Goal: Information Seeking & Learning: Compare options

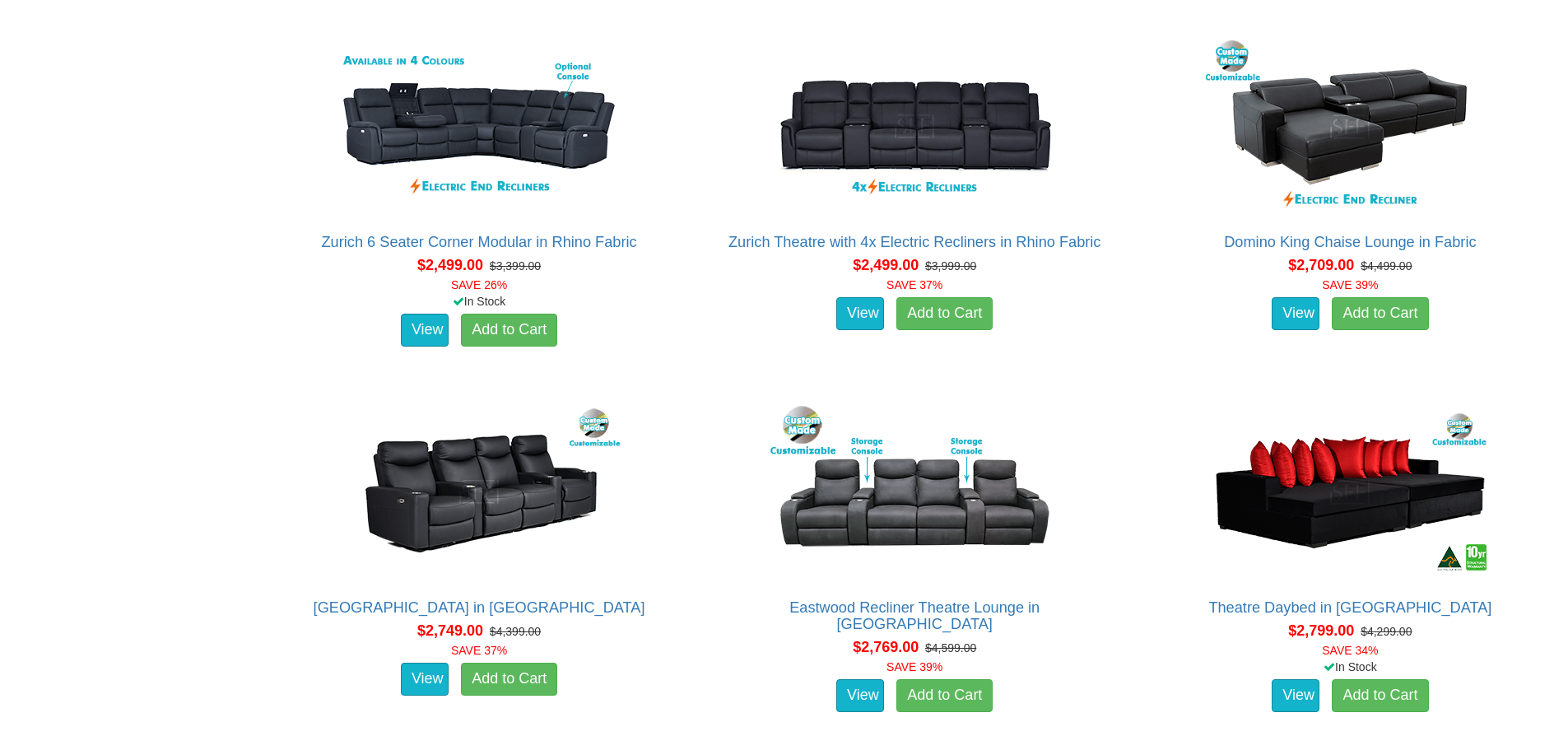
scroll to position [1826, 0]
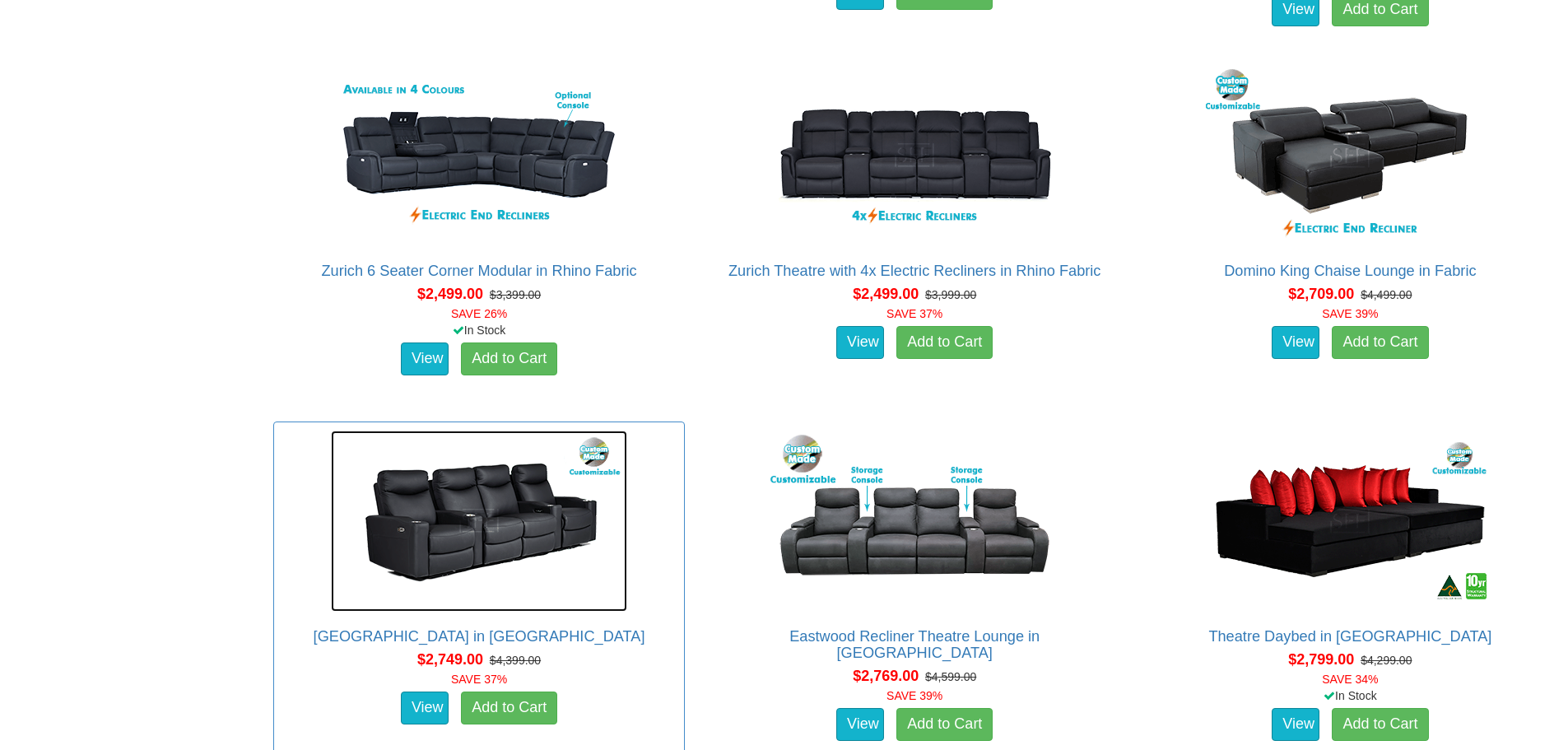
click at [545, 540] on img at bounding box center [479, 521] width 297 height 181
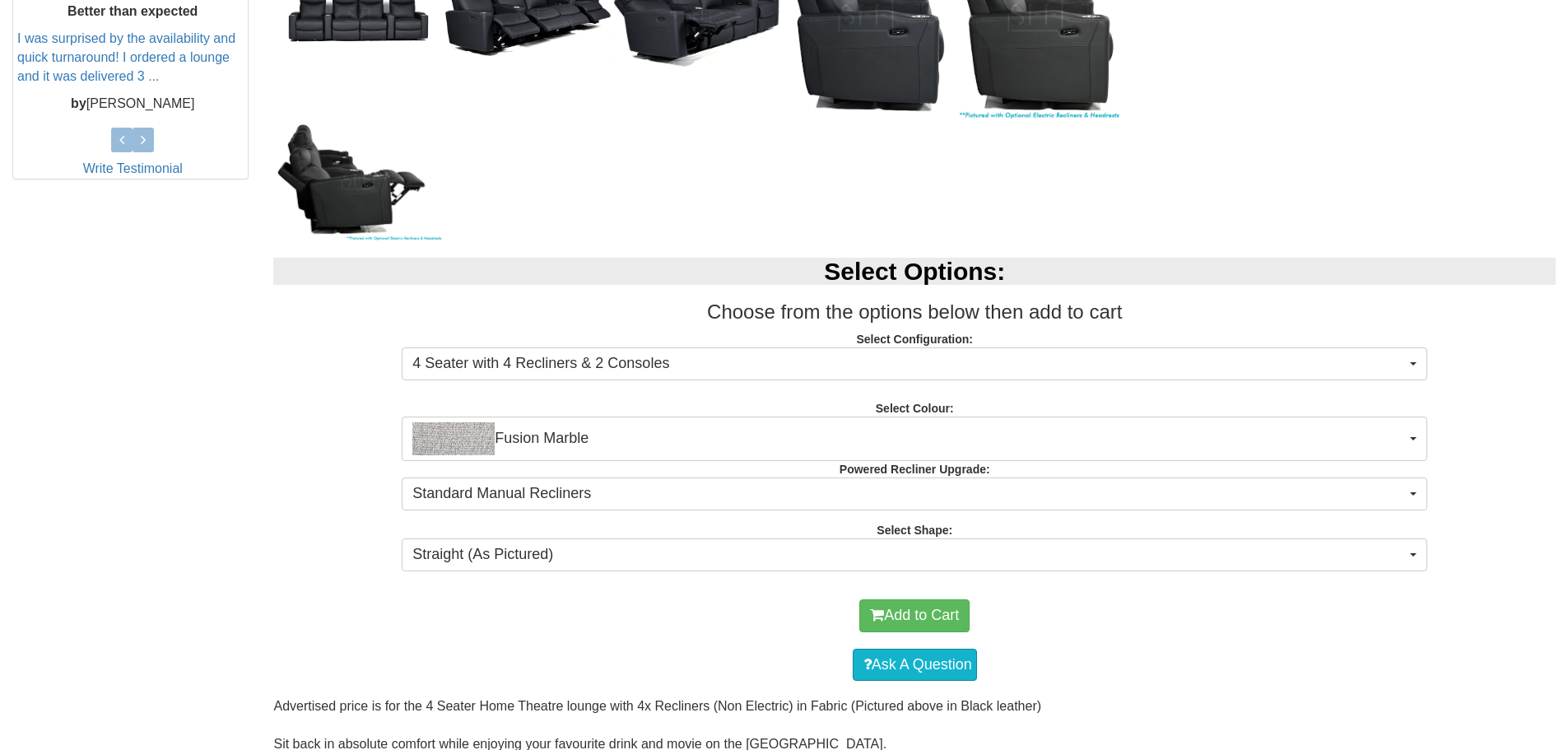
scroll to position [741, 0]
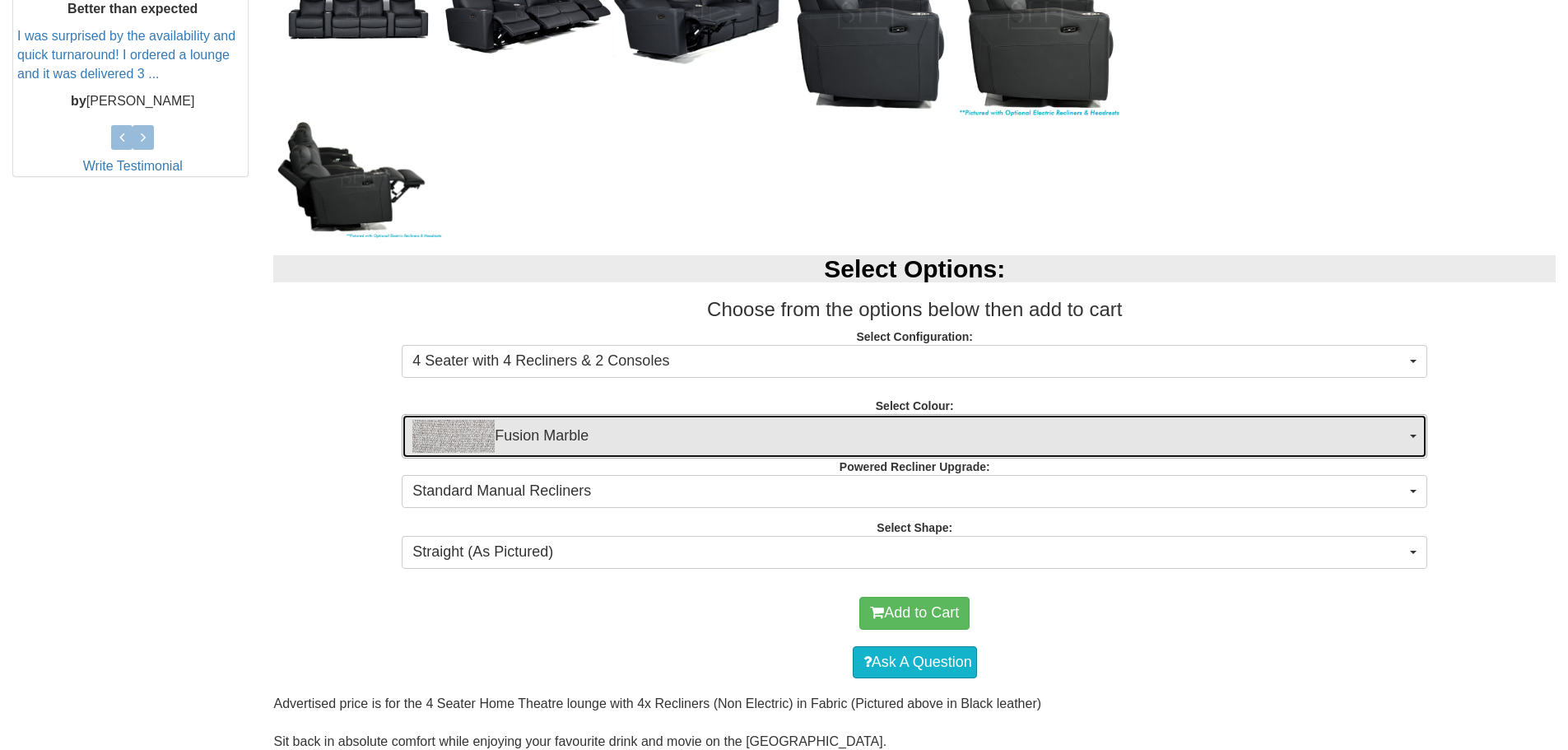
click at [1274, 435] on span "Fusion Marble" at bounding box center [909, 436] width 994 height 33
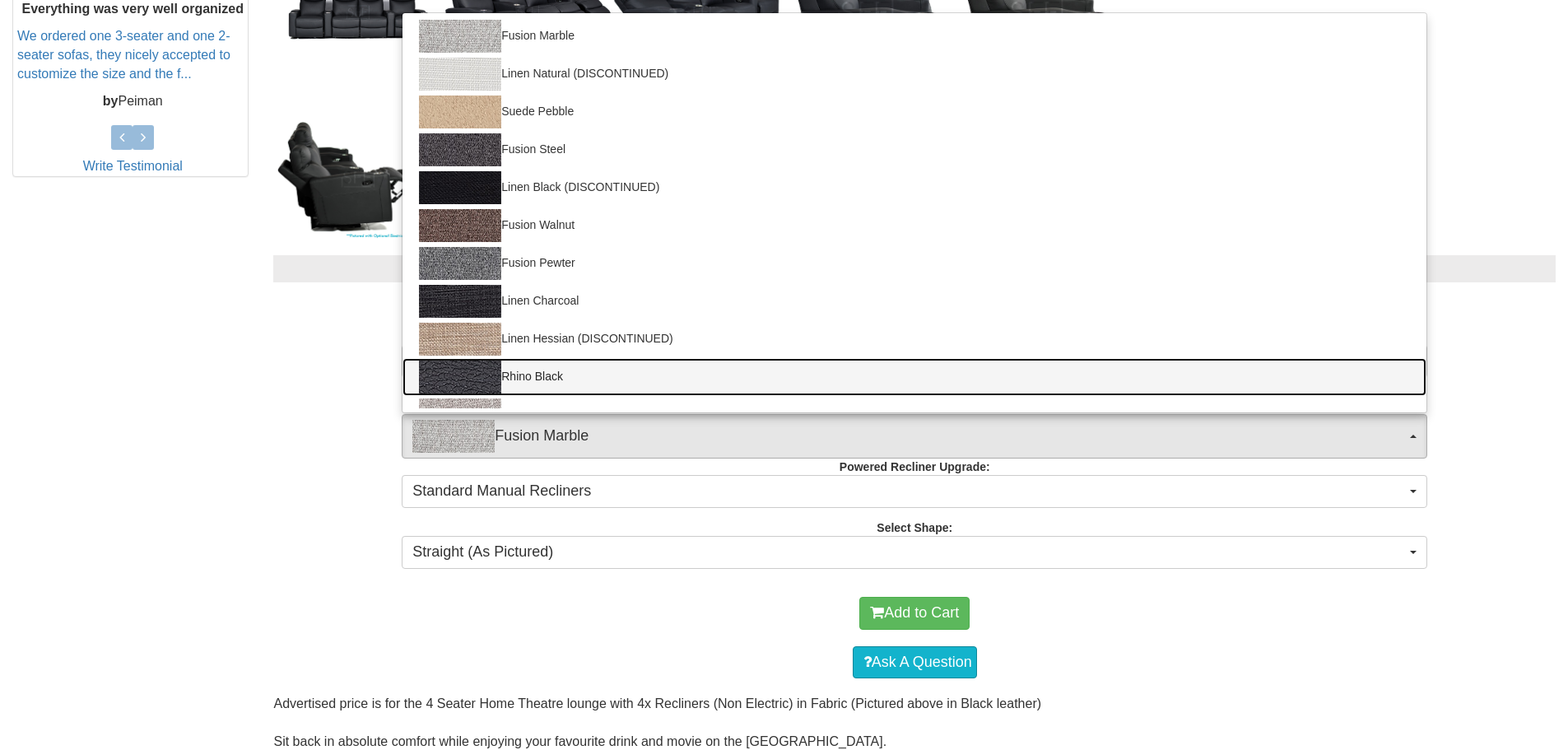
click at [569, 363] on link "Rhino Black" at bounding box center [914, 377] width 1024 height 38
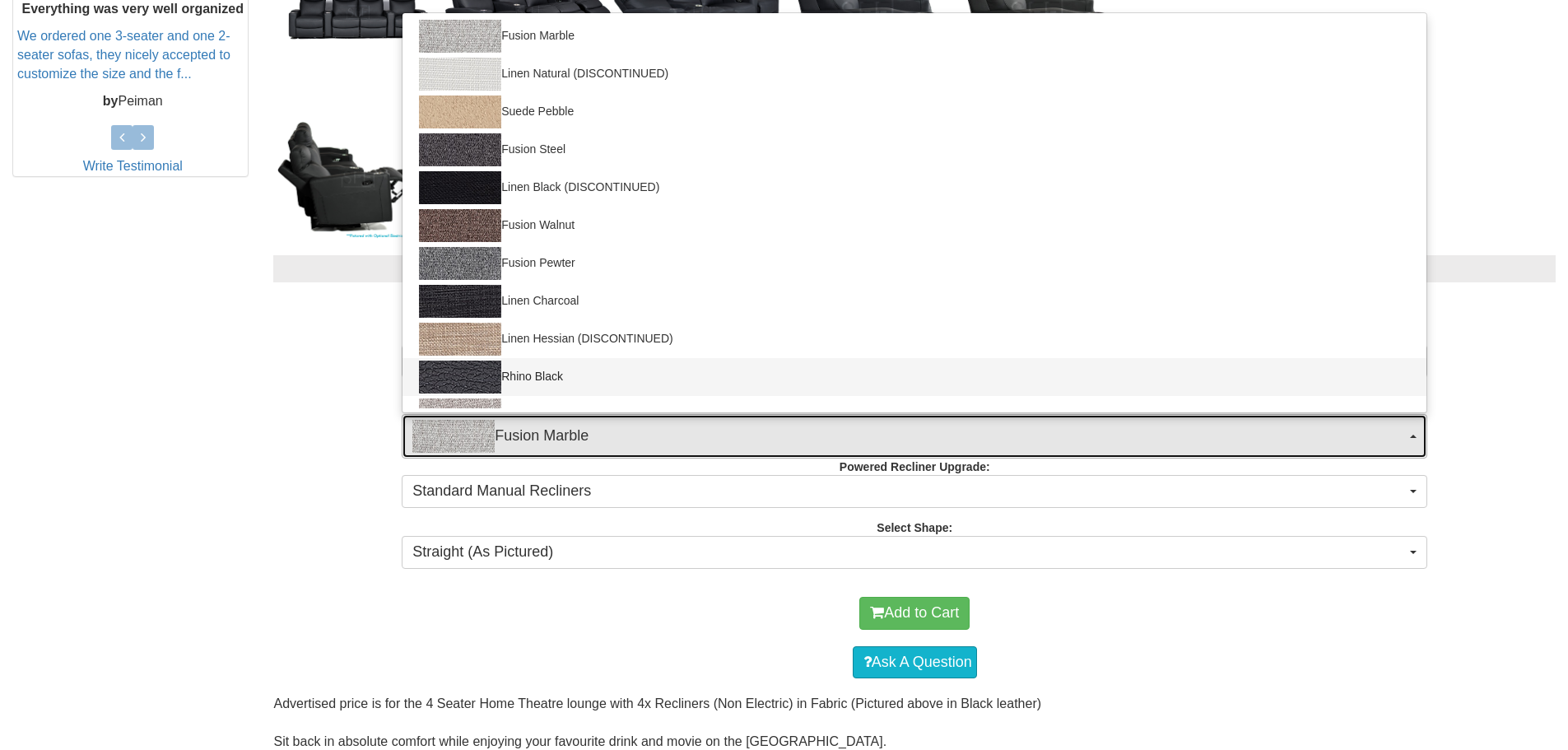
select select "1563"
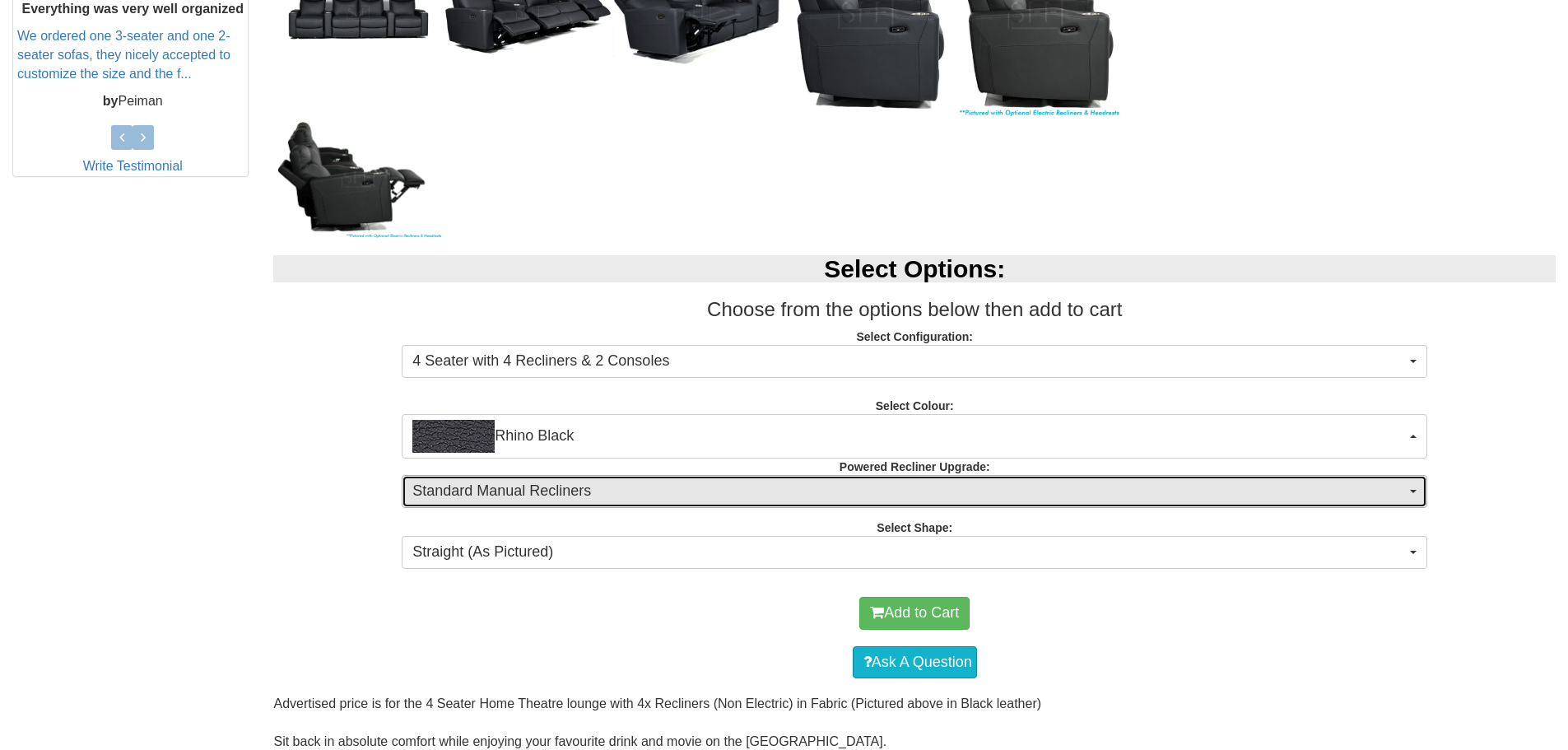
click at [550, 487] on span "Standard Manual Recliners" at bounding box center [909, 491] width 994 height 22
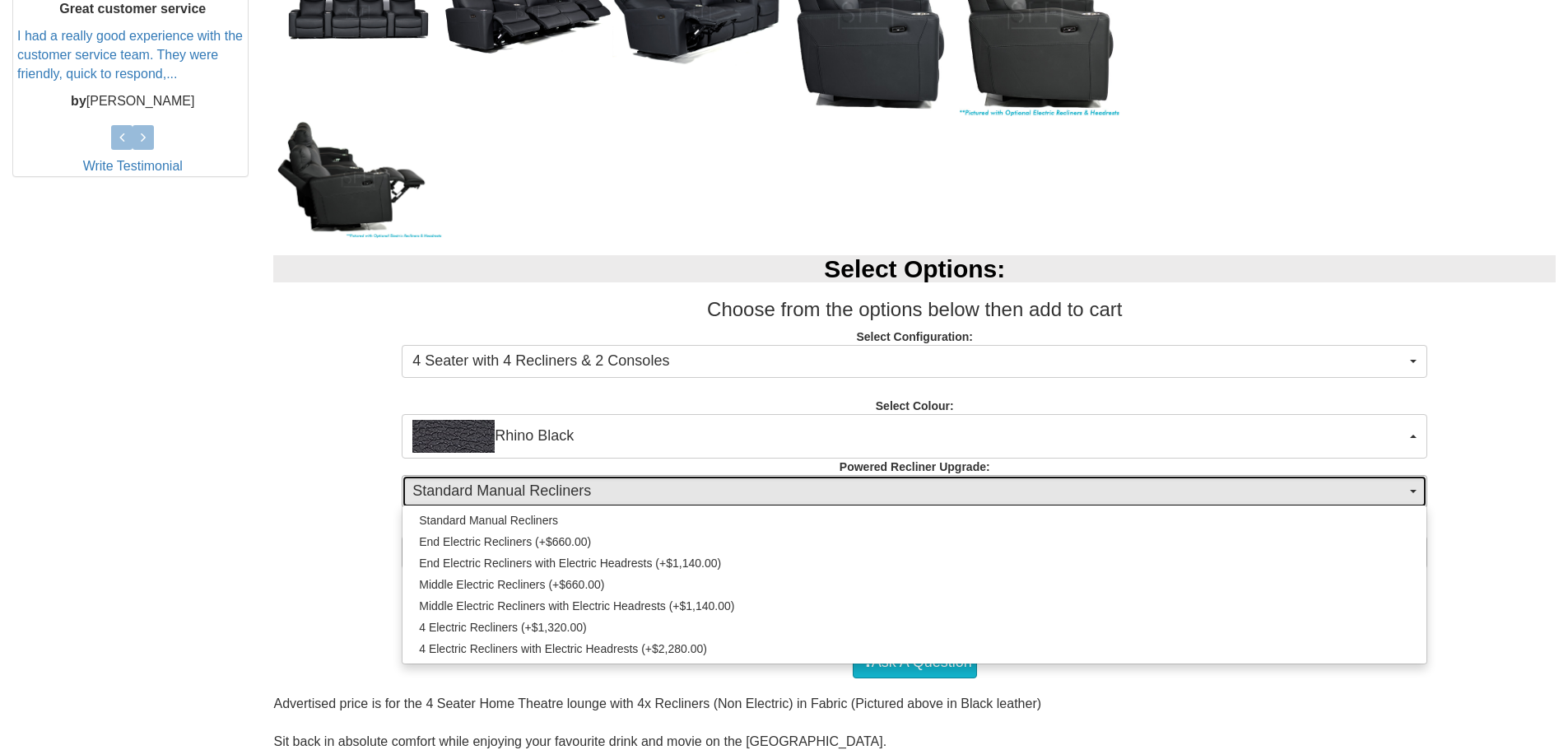
click at [550, 487] on span "Standard Manual Recliners" at bounding box center [909, 491] width 994 height 22
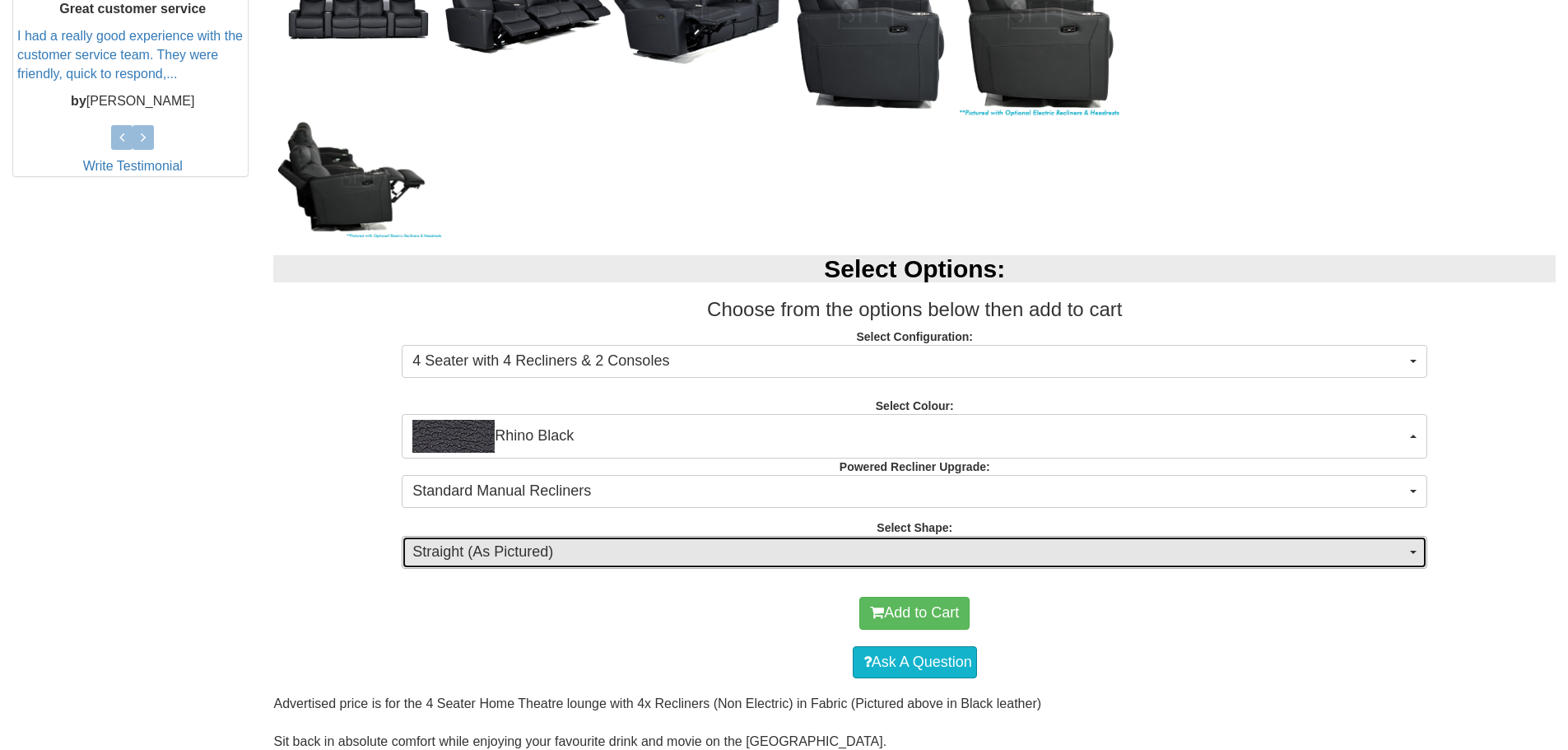
click at [489, 539] on button "Straight (As Pictured)" at bounding box center [915, 553] width 1026 height 33
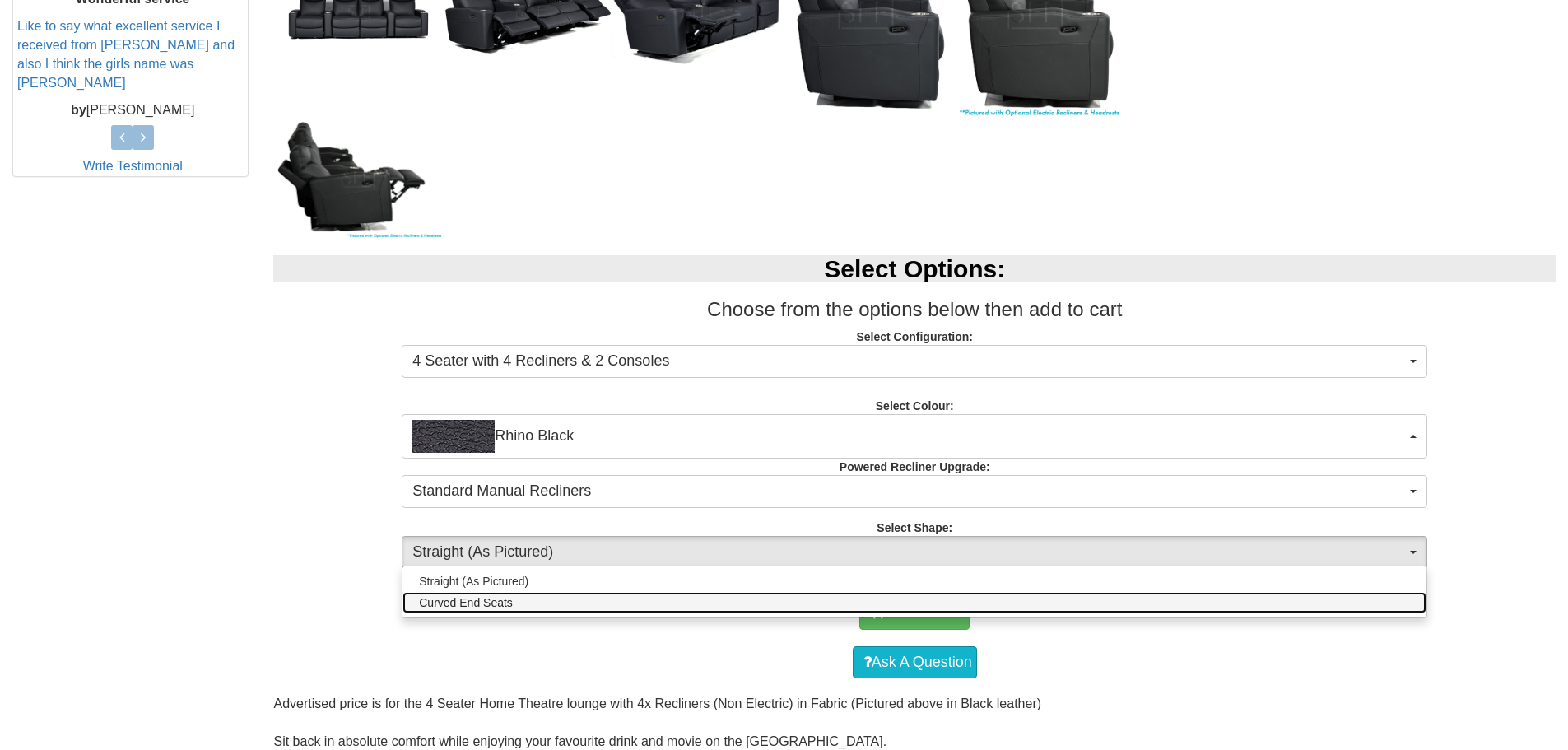
click at [510, 602] on span "Curved End Seats" at bounding box center [466, 602] width 94 height 16
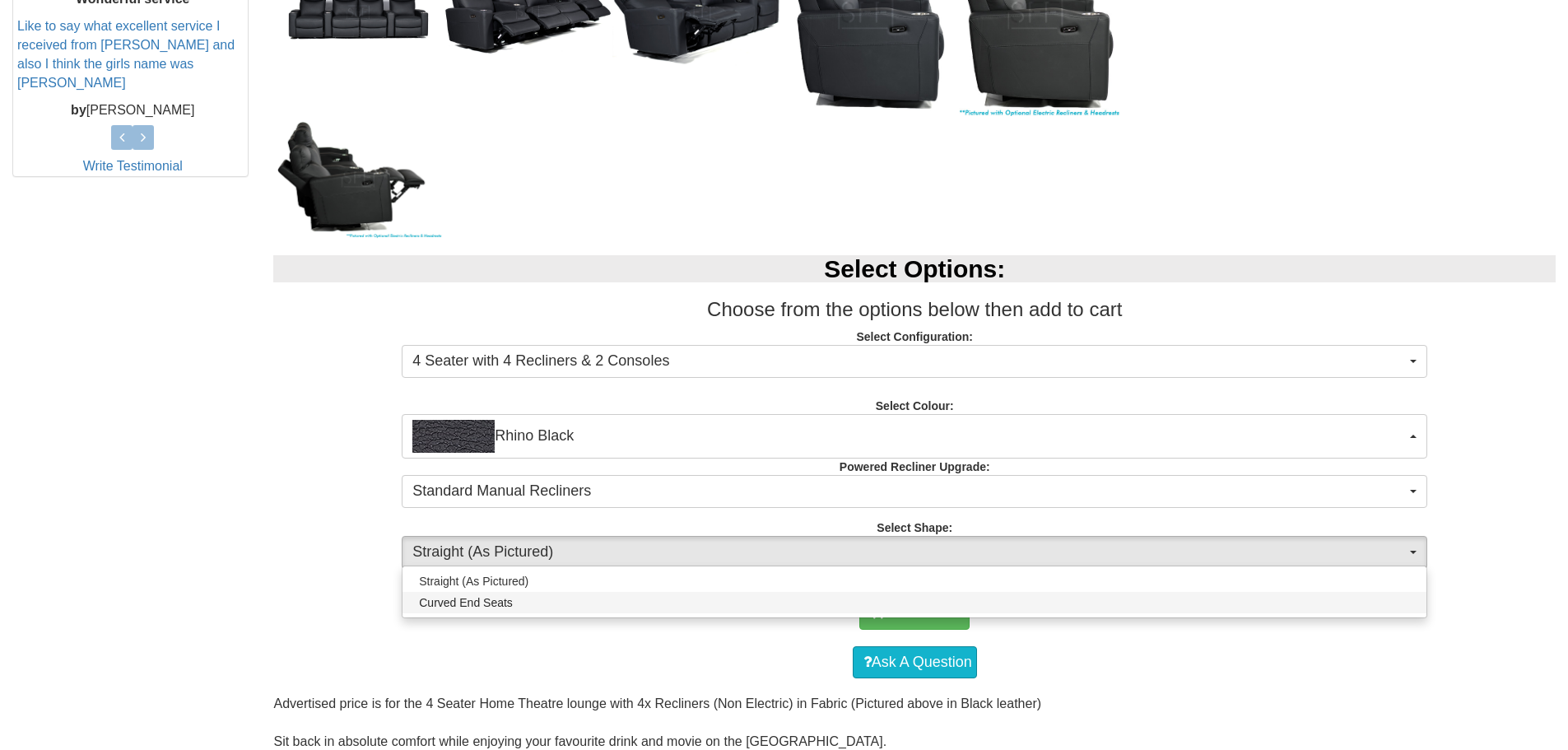
select select "1441"
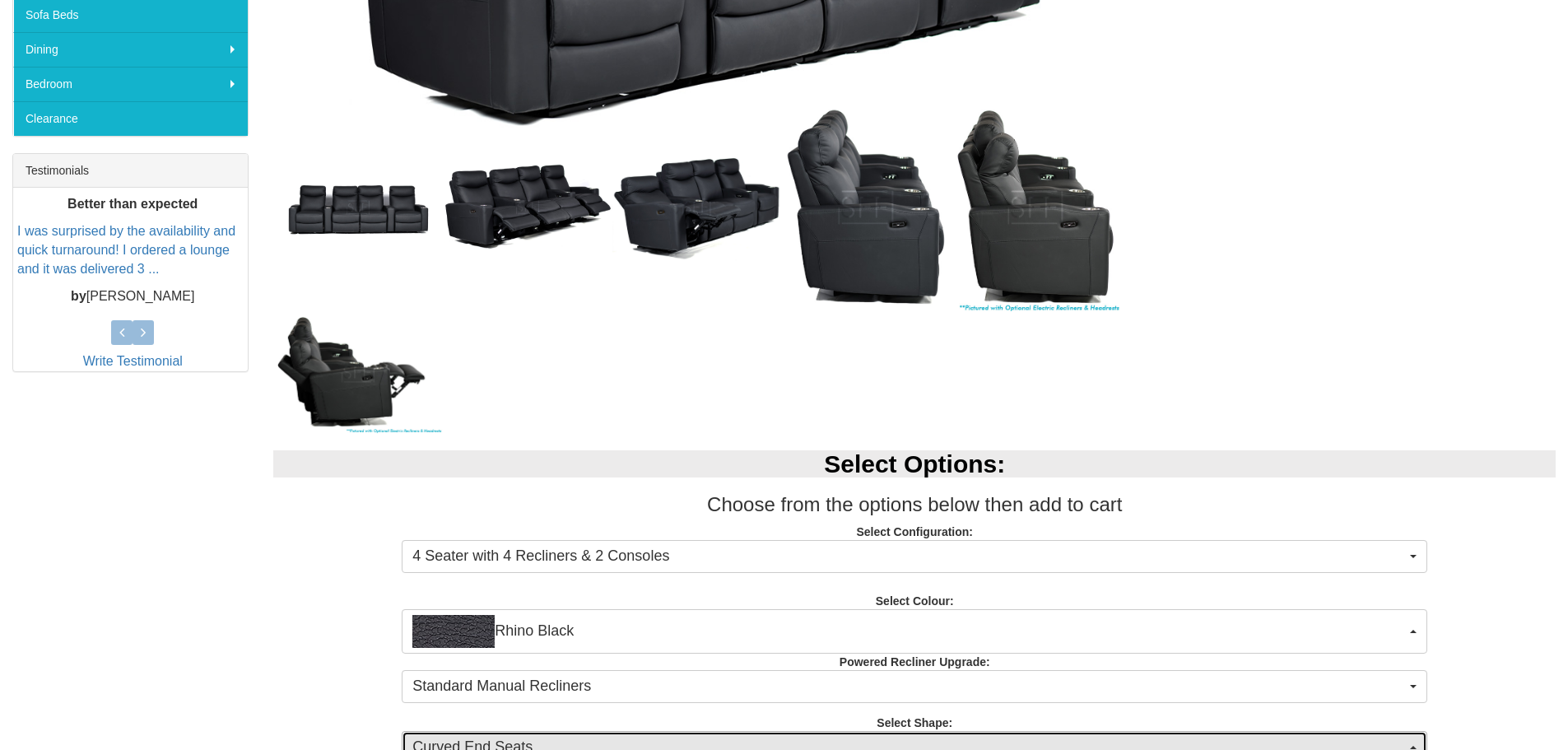
scroll to position [659, 0]
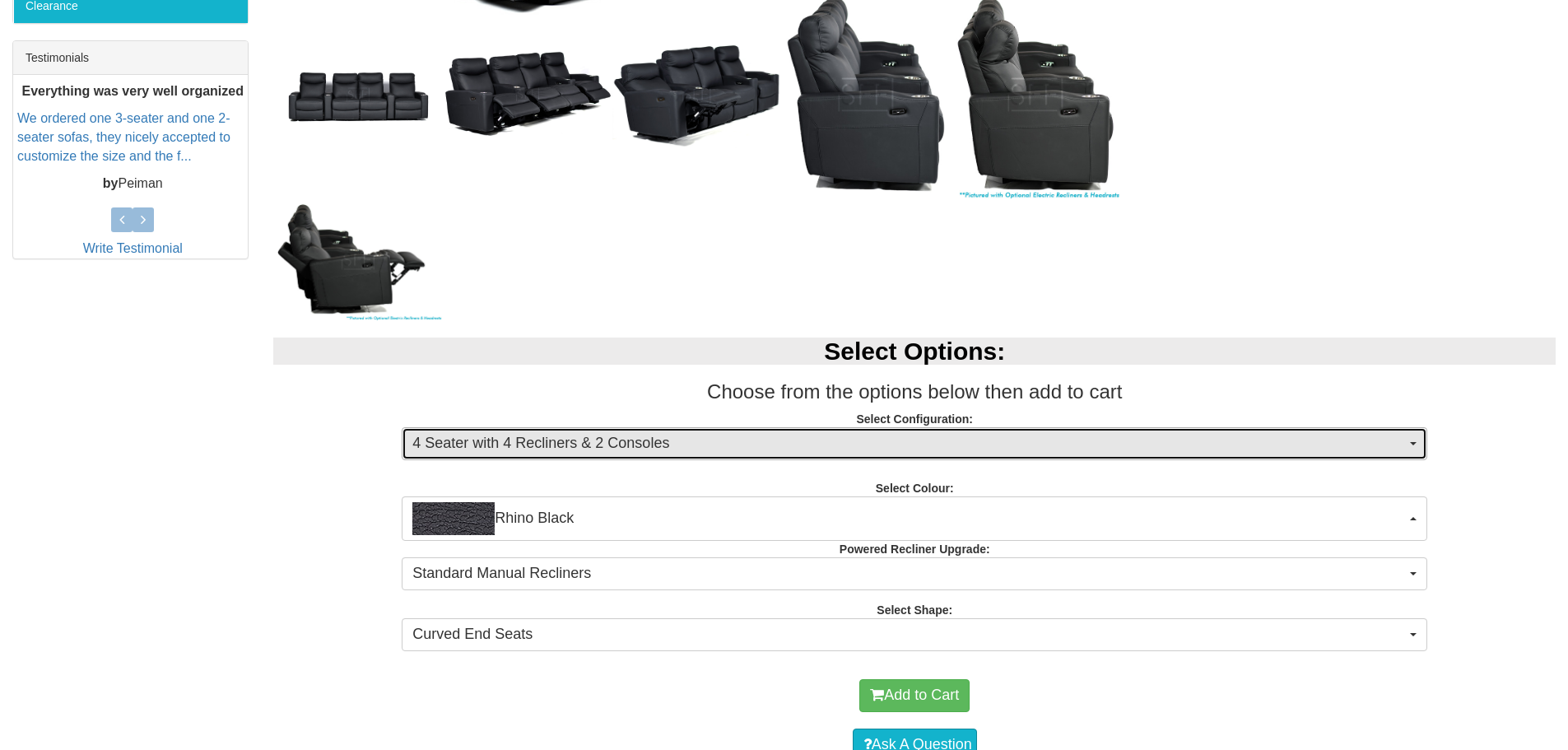
click at [585, 452] on span "4 Seater with 4 Recliners & 2 Consoles" at bounding box center [909, 444] width 994 height 22
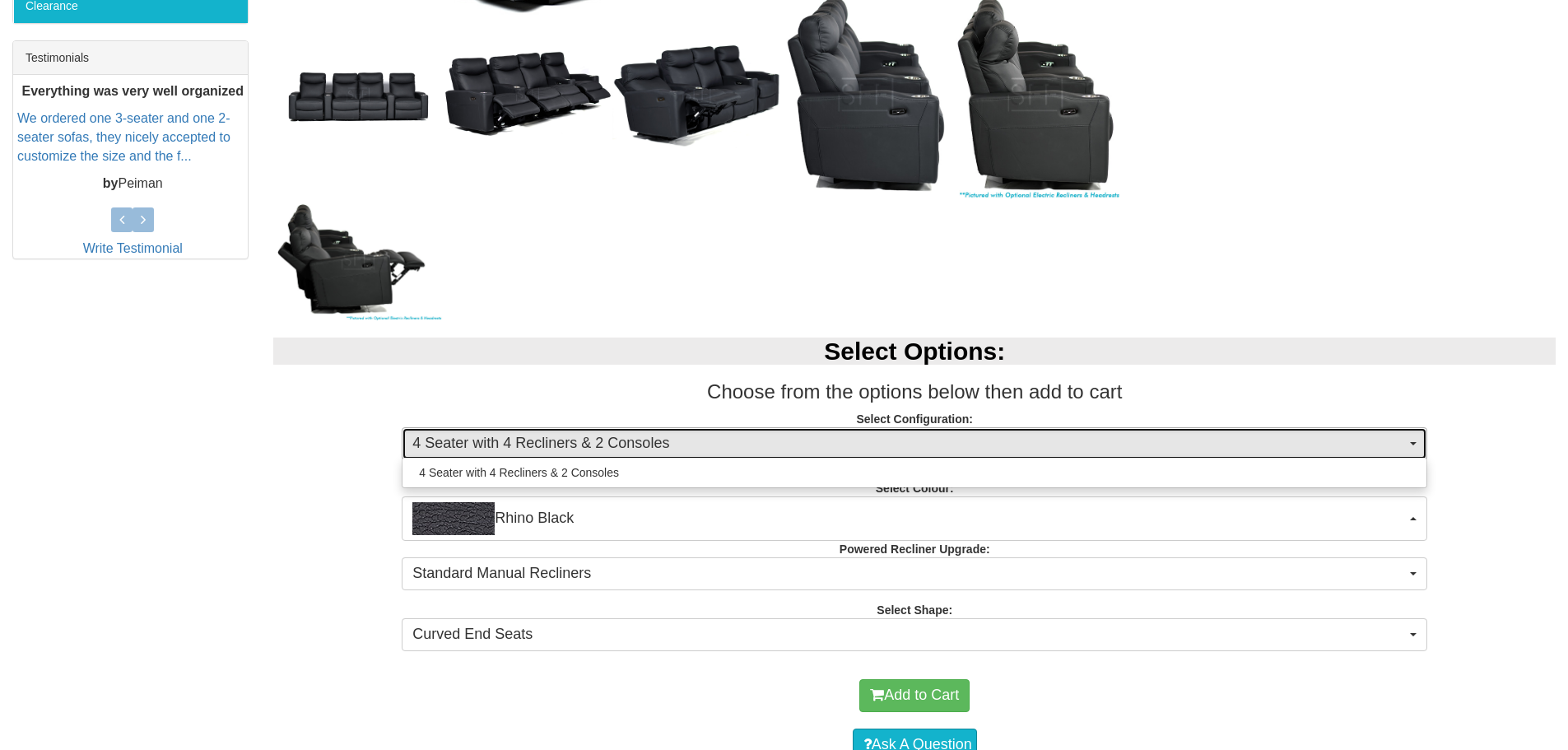
click at [592, 445] on span "4 Seater with 4 Recliners & 2 Consoles" at bounding box center [909, 444] width 994 height 22
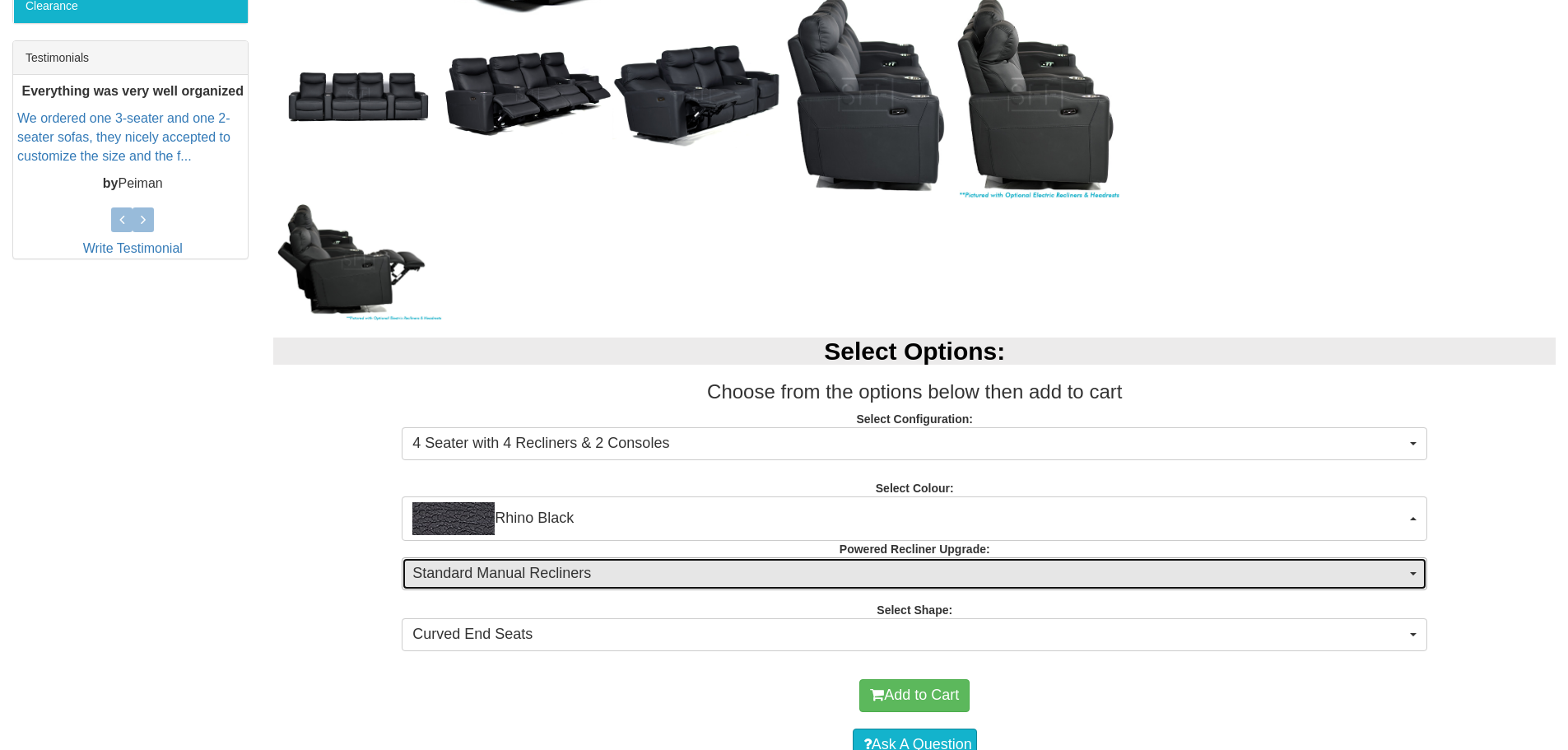
click at [638, 561] on button "Standard Manual Recliners" at bounding box center [915, 574] width 1026 height 33
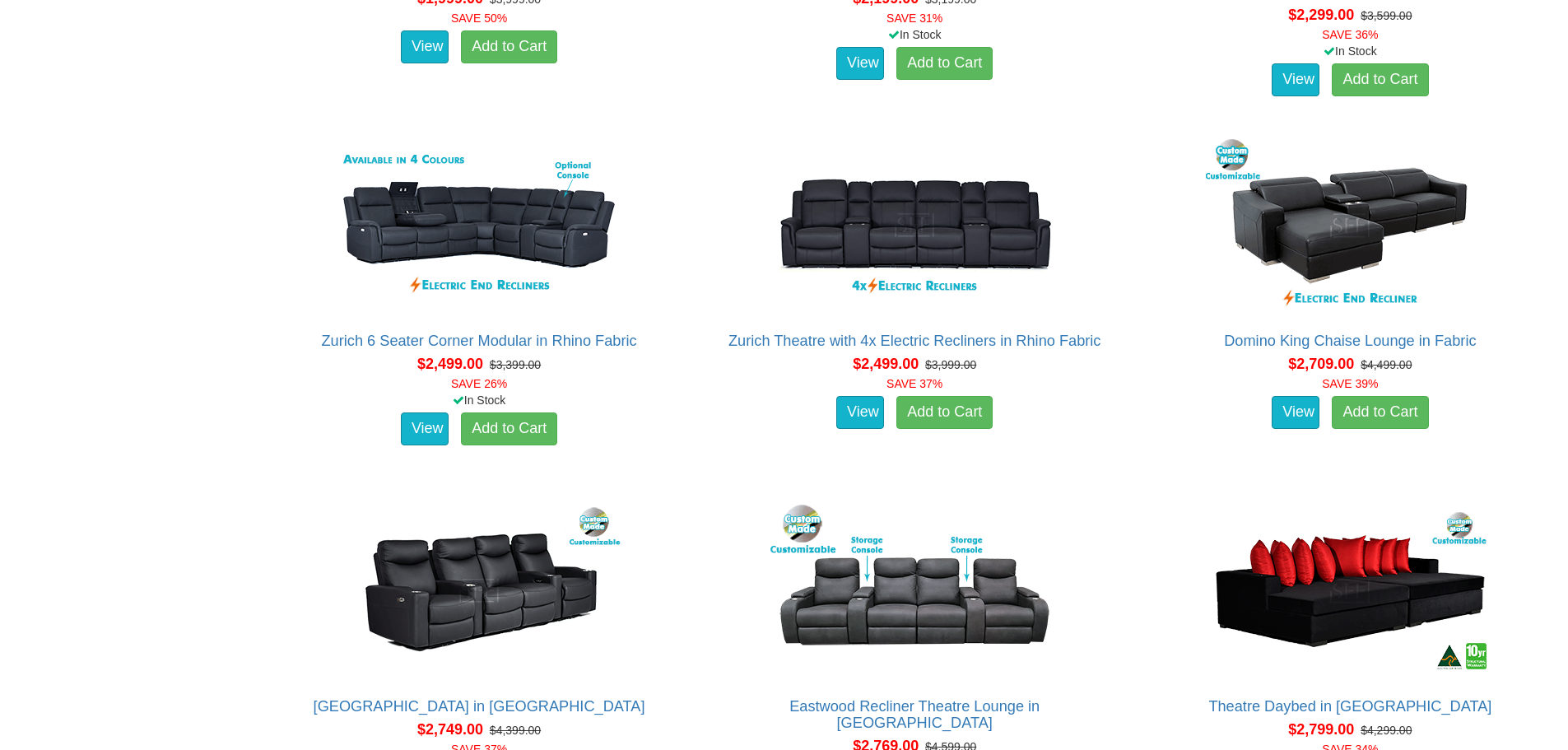
scroll to position [1662, 0]
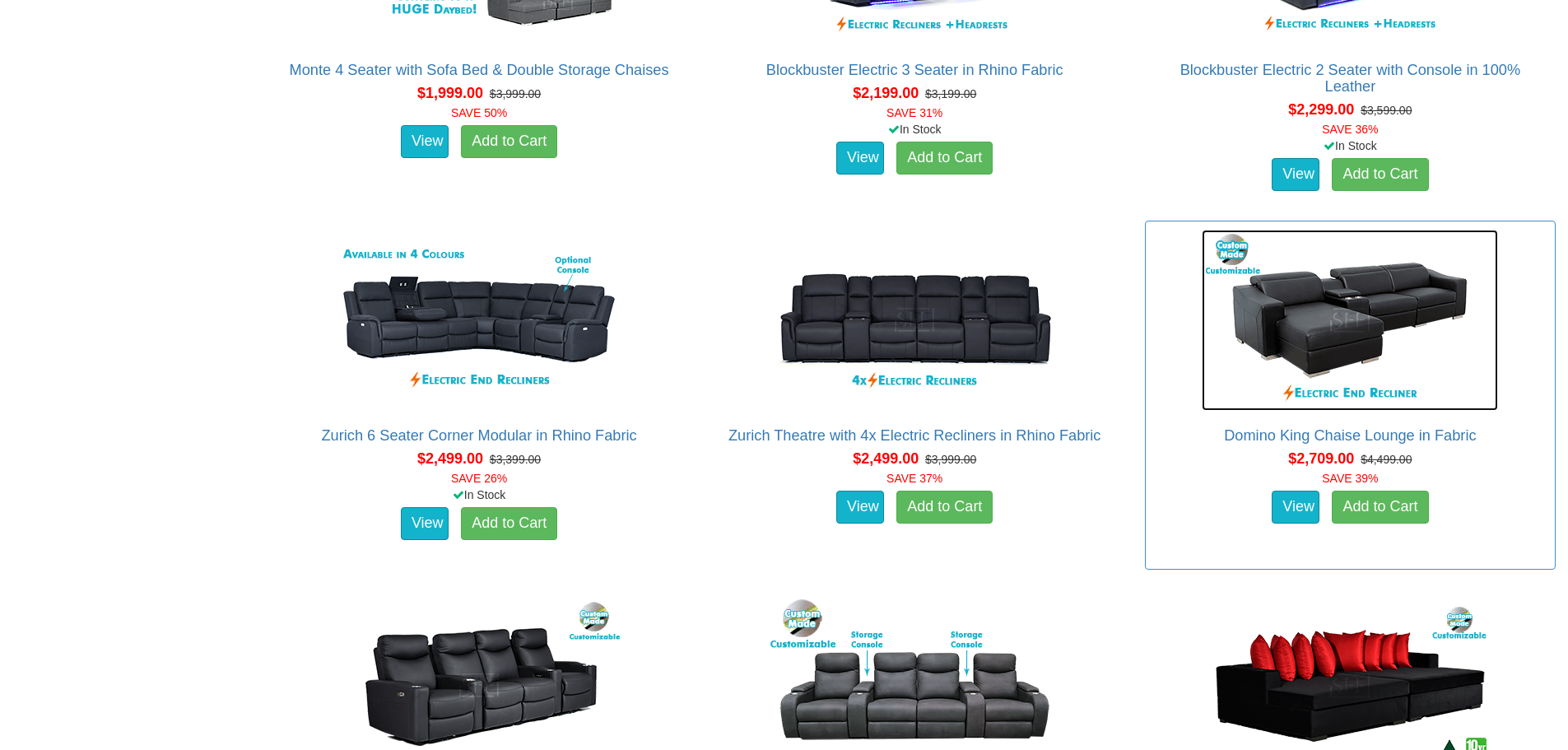
click at [1411, 298] on img at bounding box center [1350, 320] width 297 height 181
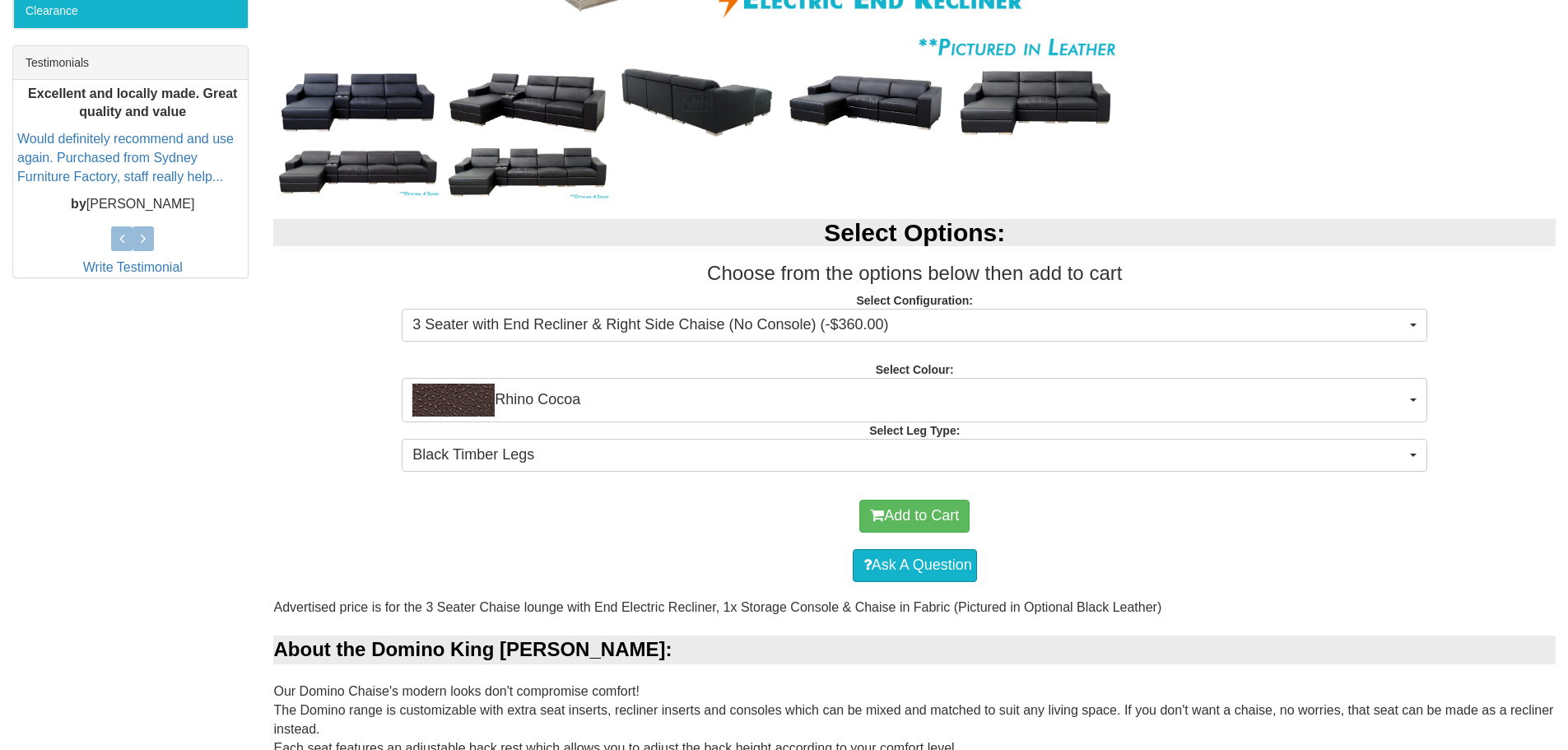
scroll to position [659, 0]
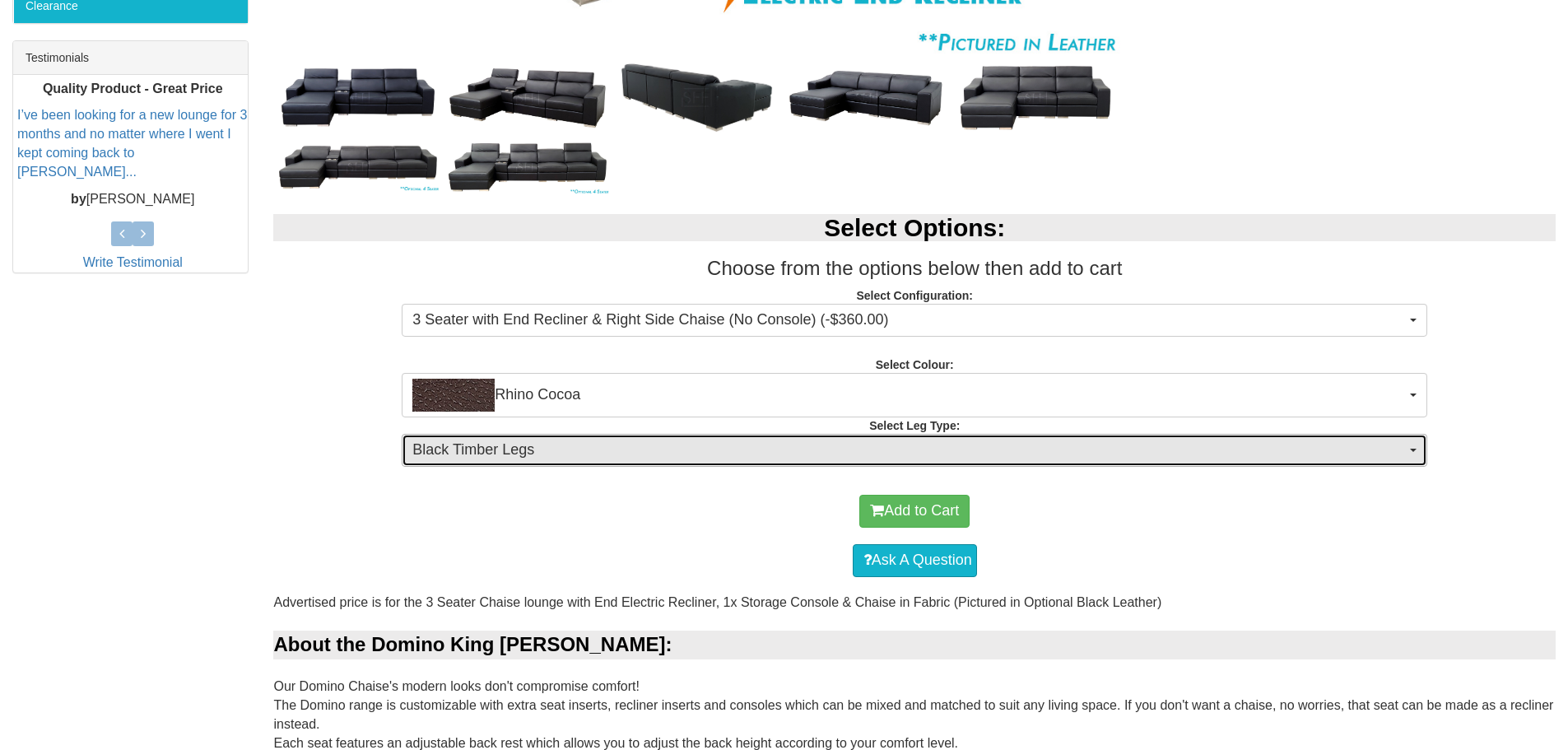
click at [573, 453] on span "Black Timber Legs" at bounding box center [909, 450] width 994 height 22
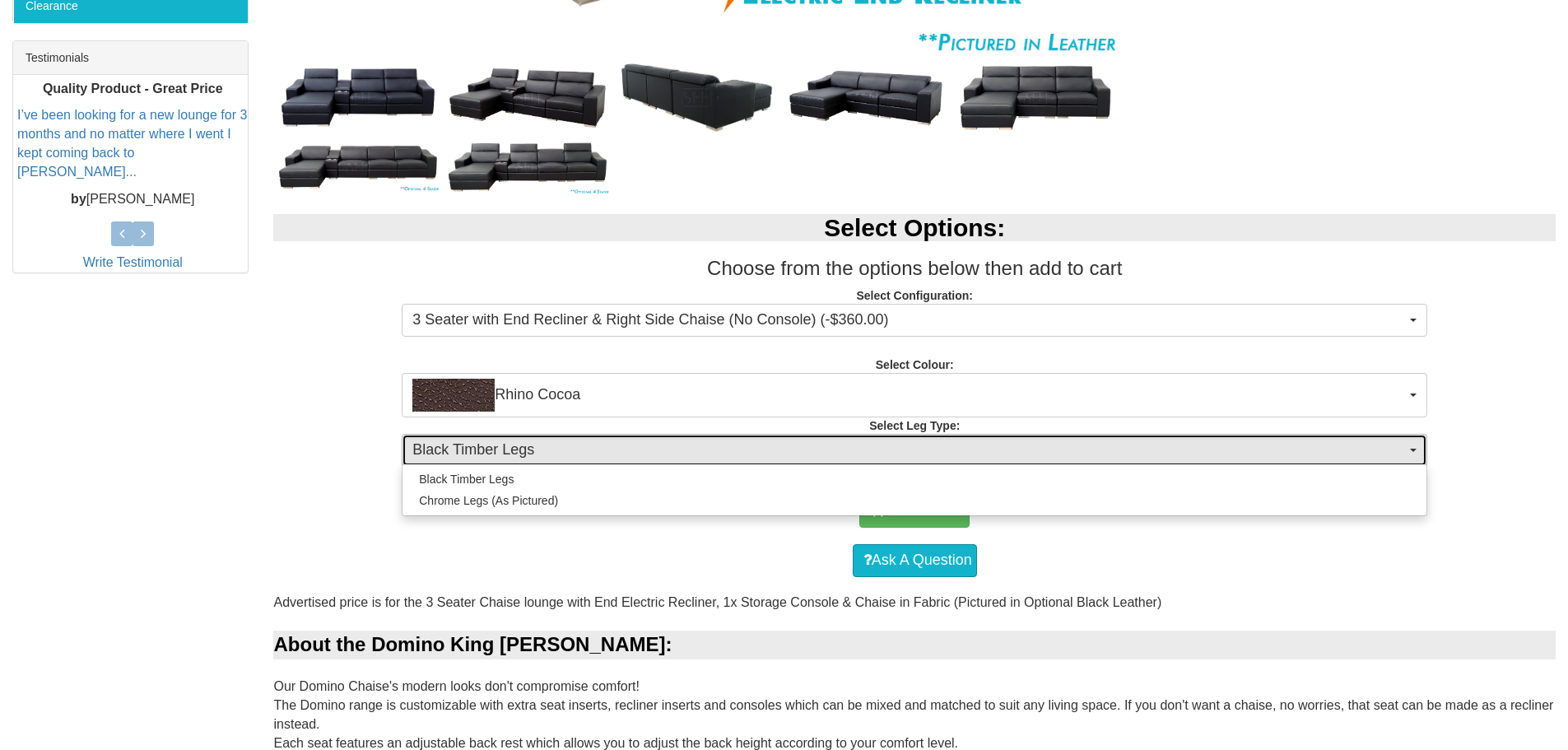
click at [573, 453] on span "Black Timber Legs" at bounding box center [909, 450] width 994 height 22
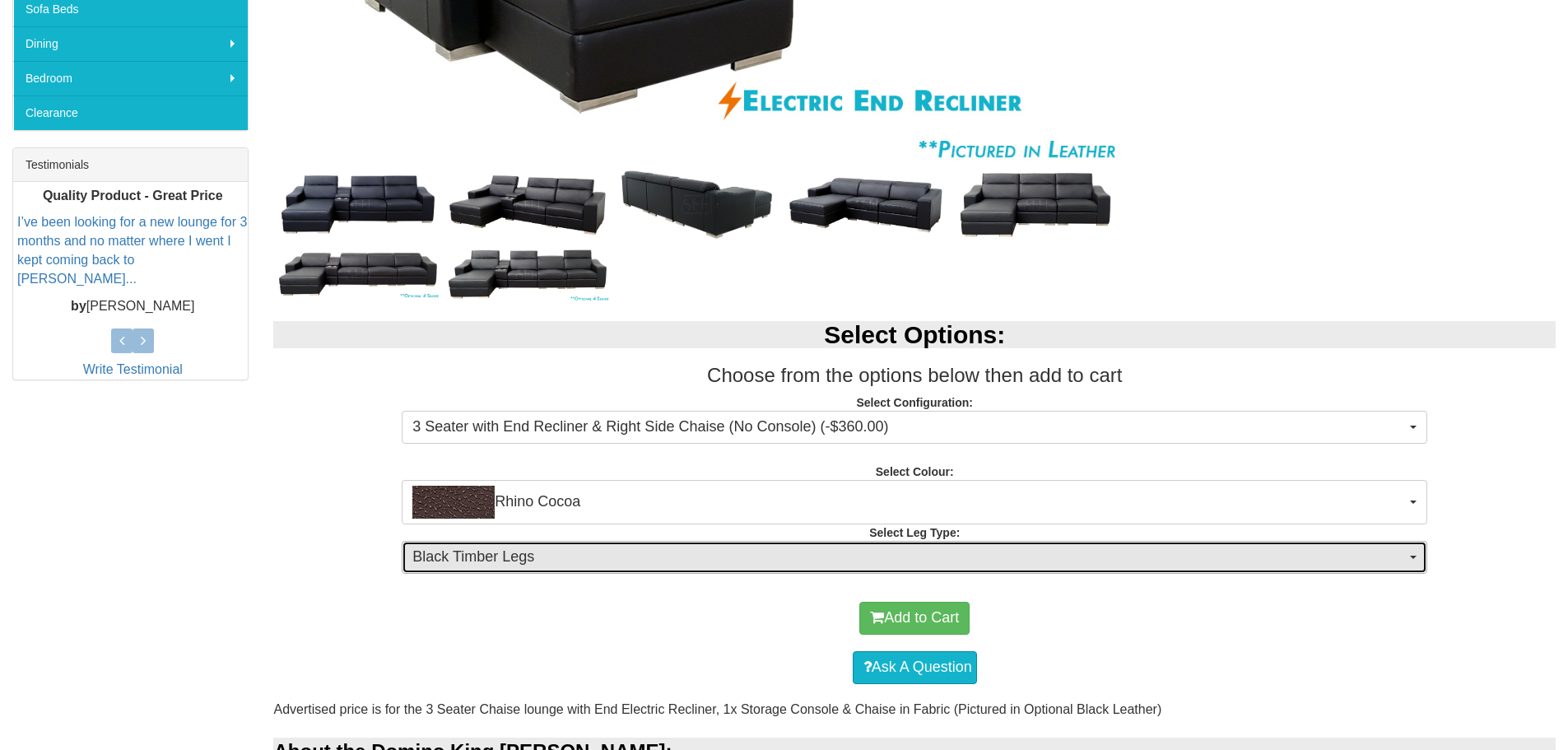
scroll to position [576, 0]
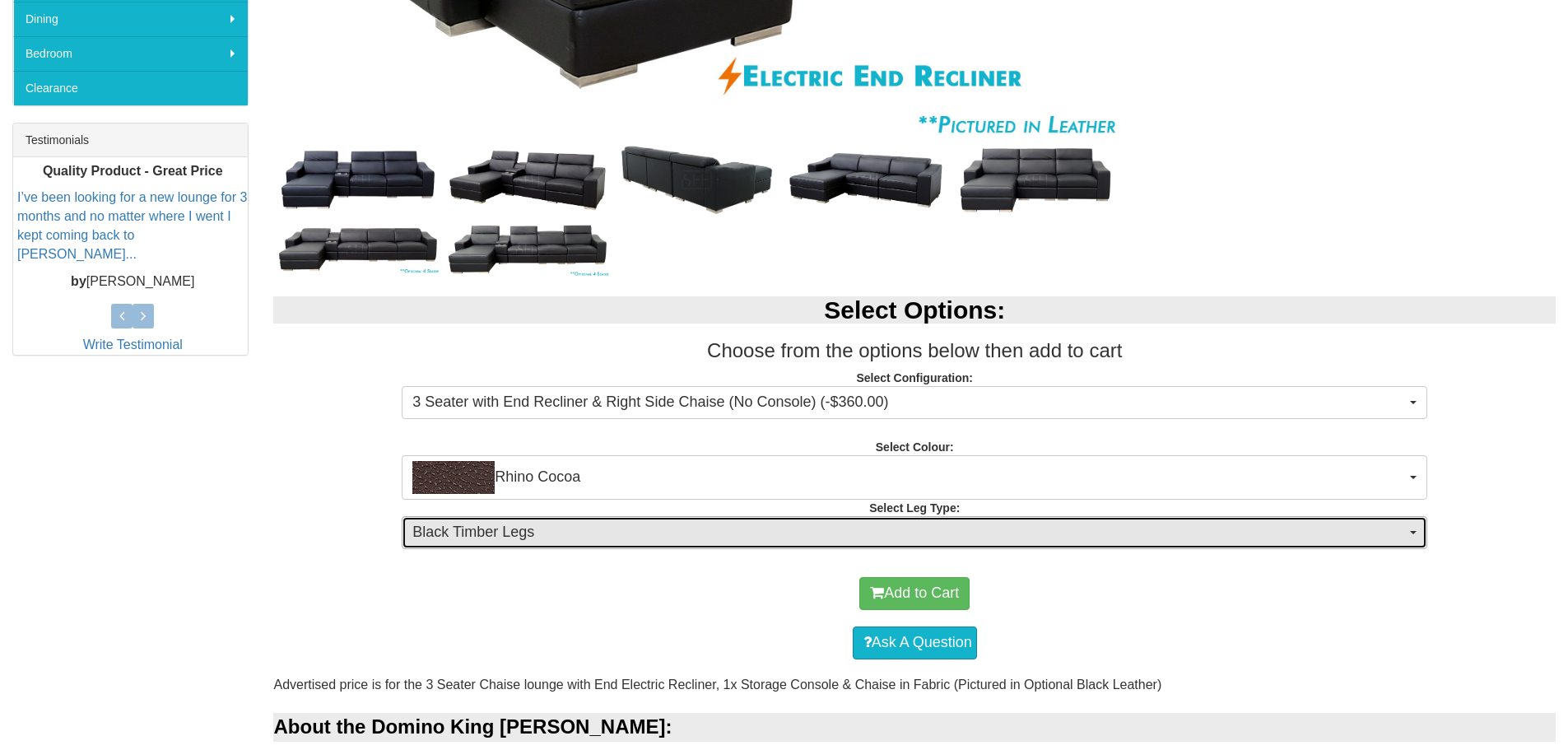
click at [571, 531] on span "Black Timber Legs" at bounding box center [909, 533] width 994 height 22
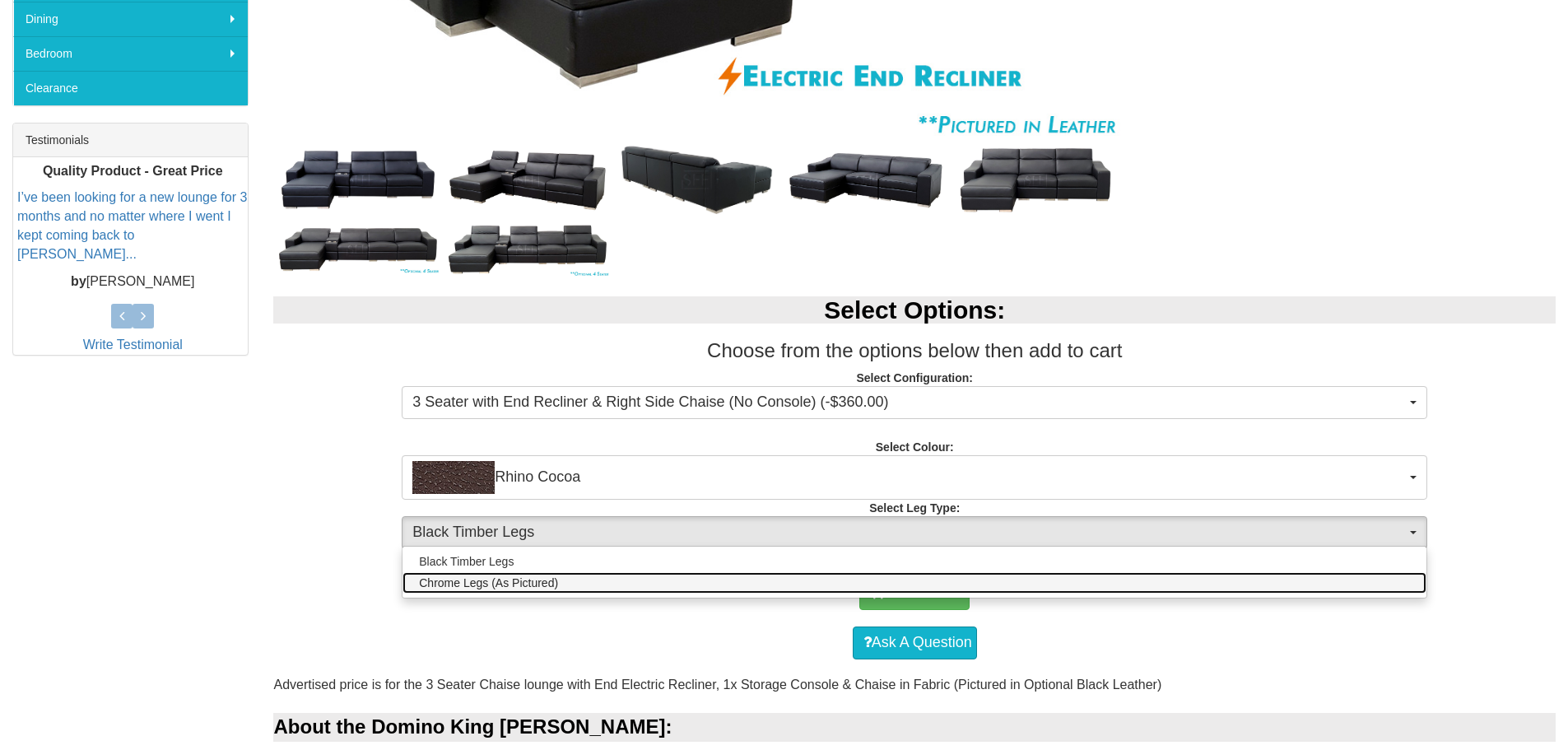
click at [534, 579] on span "Chrome Legs (As Pictured)" at bounding box center [489, 582] width 139 height 16
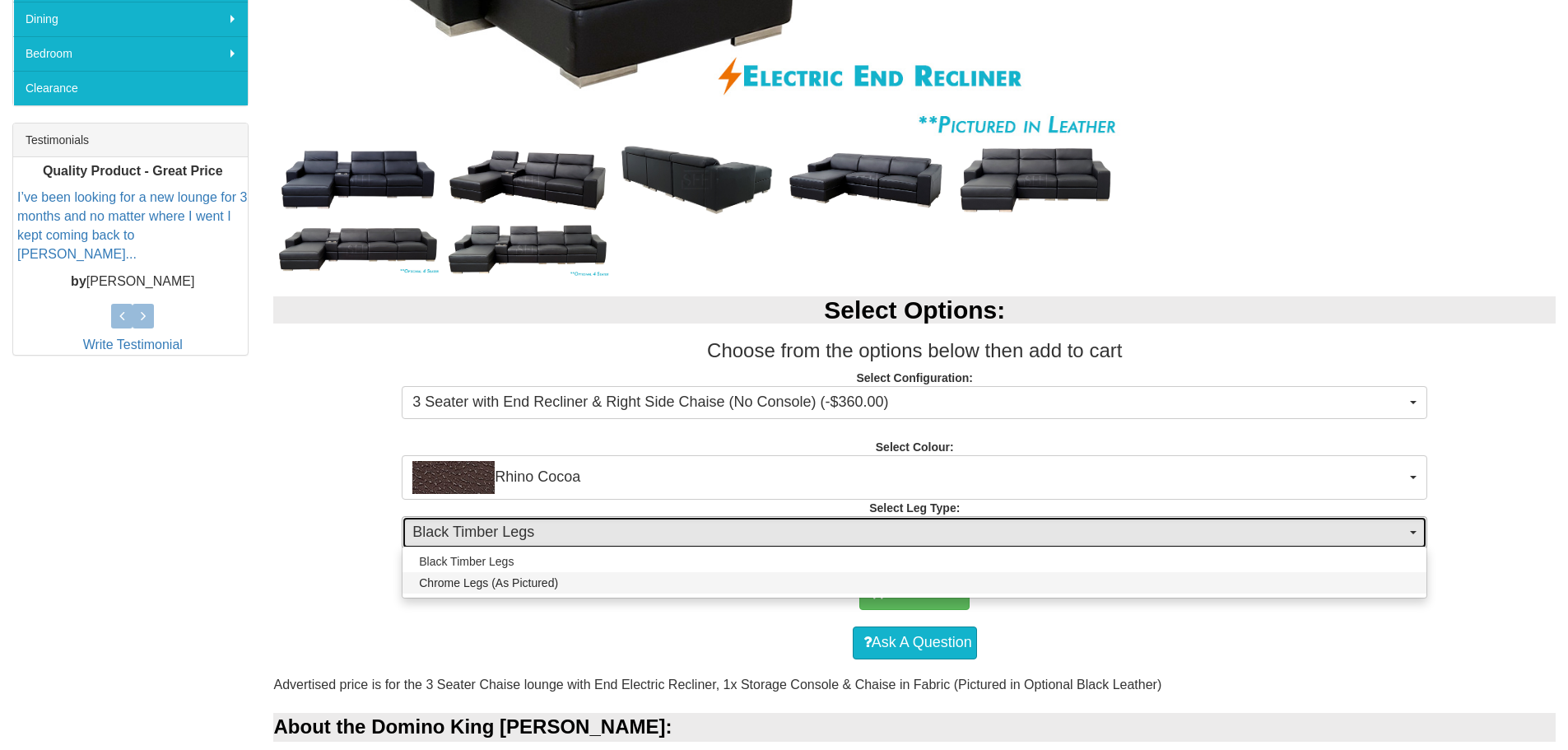
select select "1717"
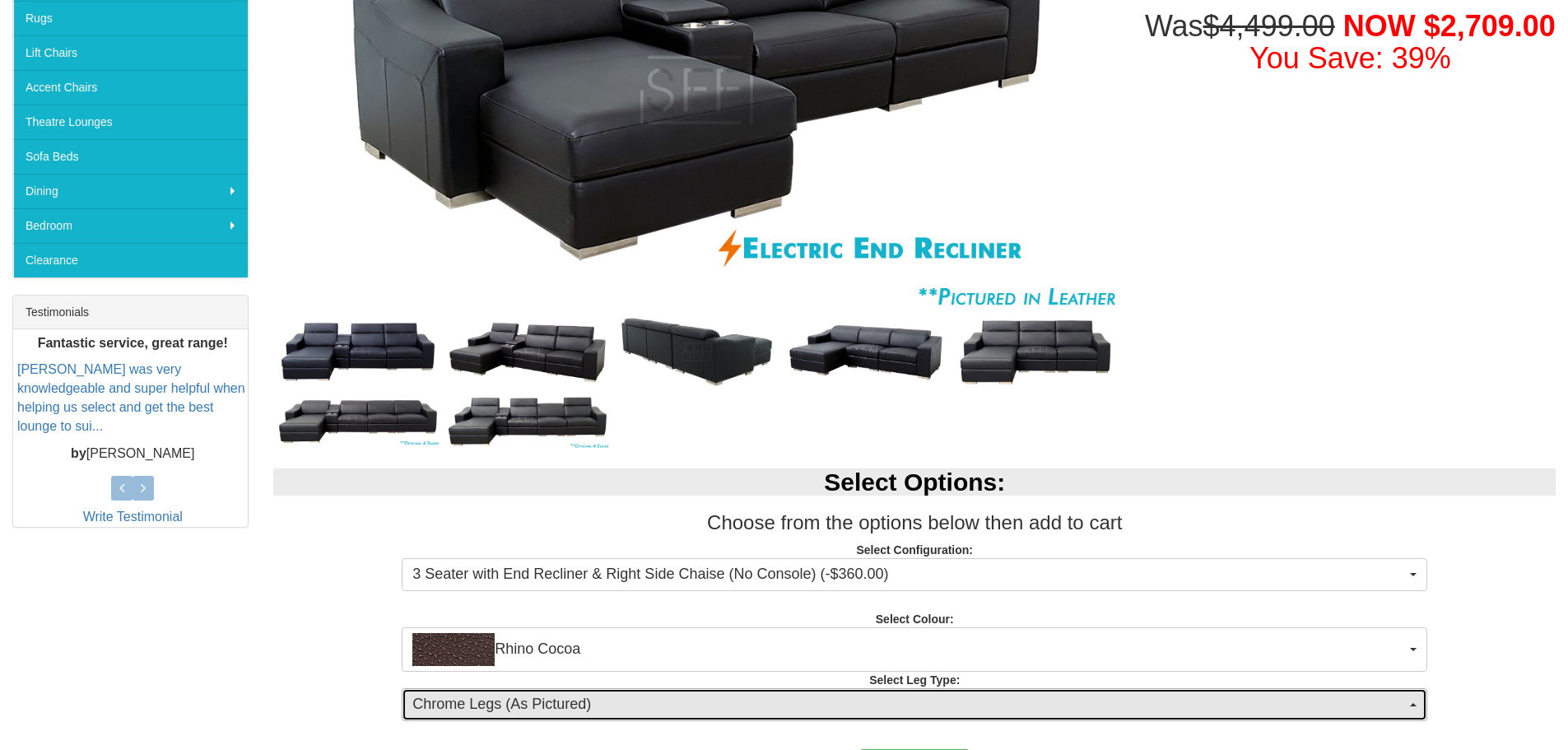
scroll to position [412, 0]
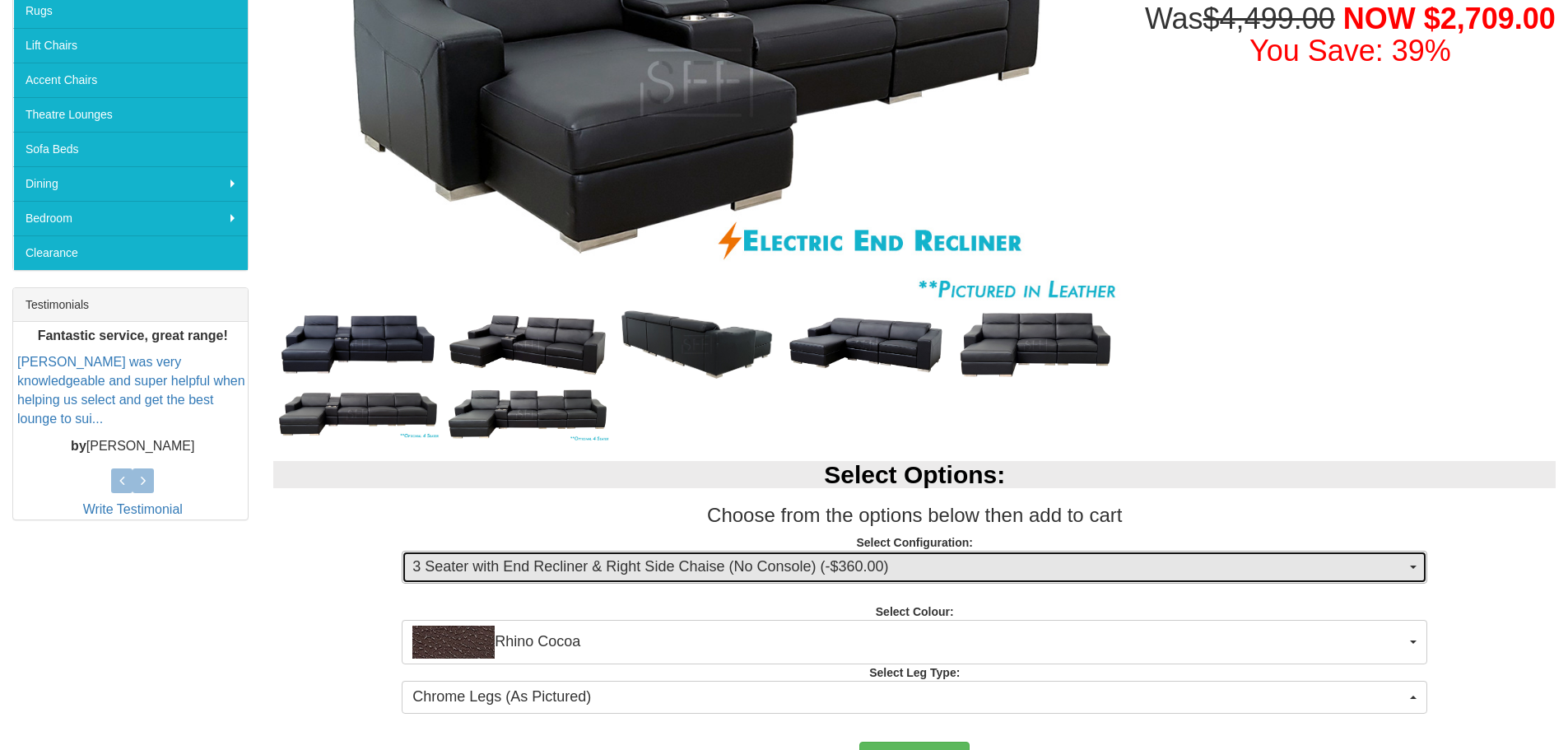
click at [688, 574] on span "3 Seater with End Recliner & Right Side Chaise (No Console) (-$360.00)" at bounding box center [909, 567] width 994 height 22
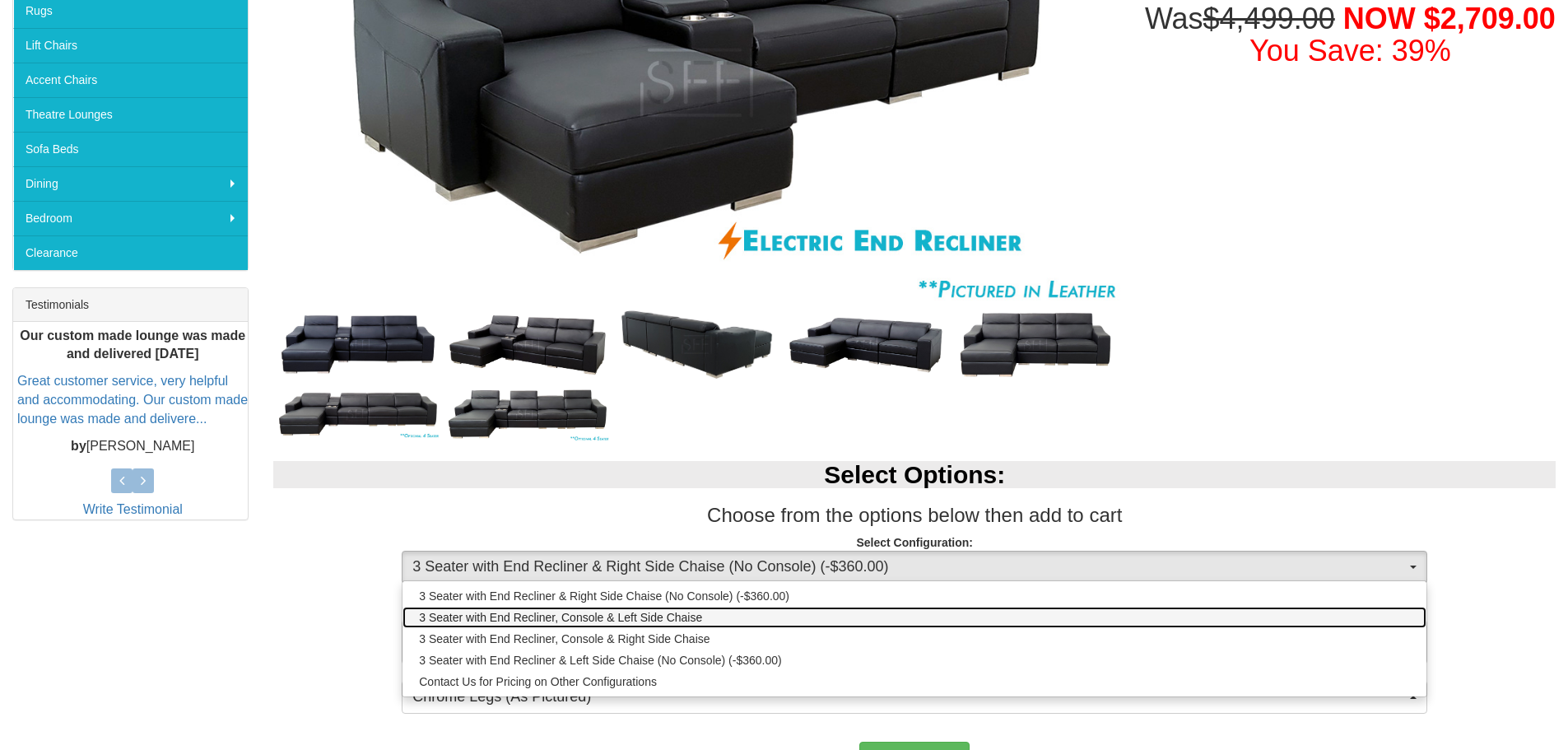
click at [727, 618] on link "3 Seater with End Recliner, Console & Left Side Chaise" at bounding box center [914, 618] width 1024 height 22
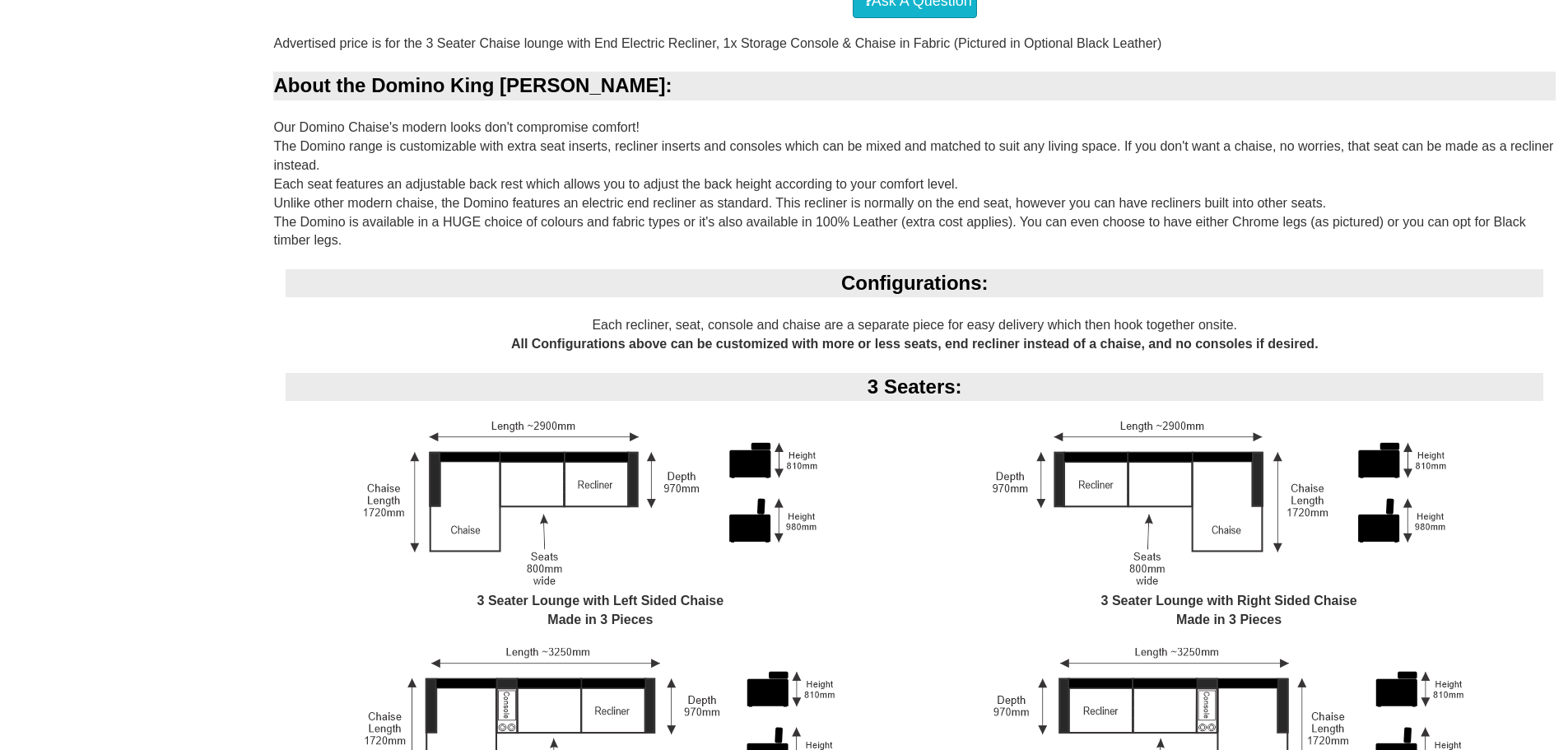
scroll to position [906, 0]
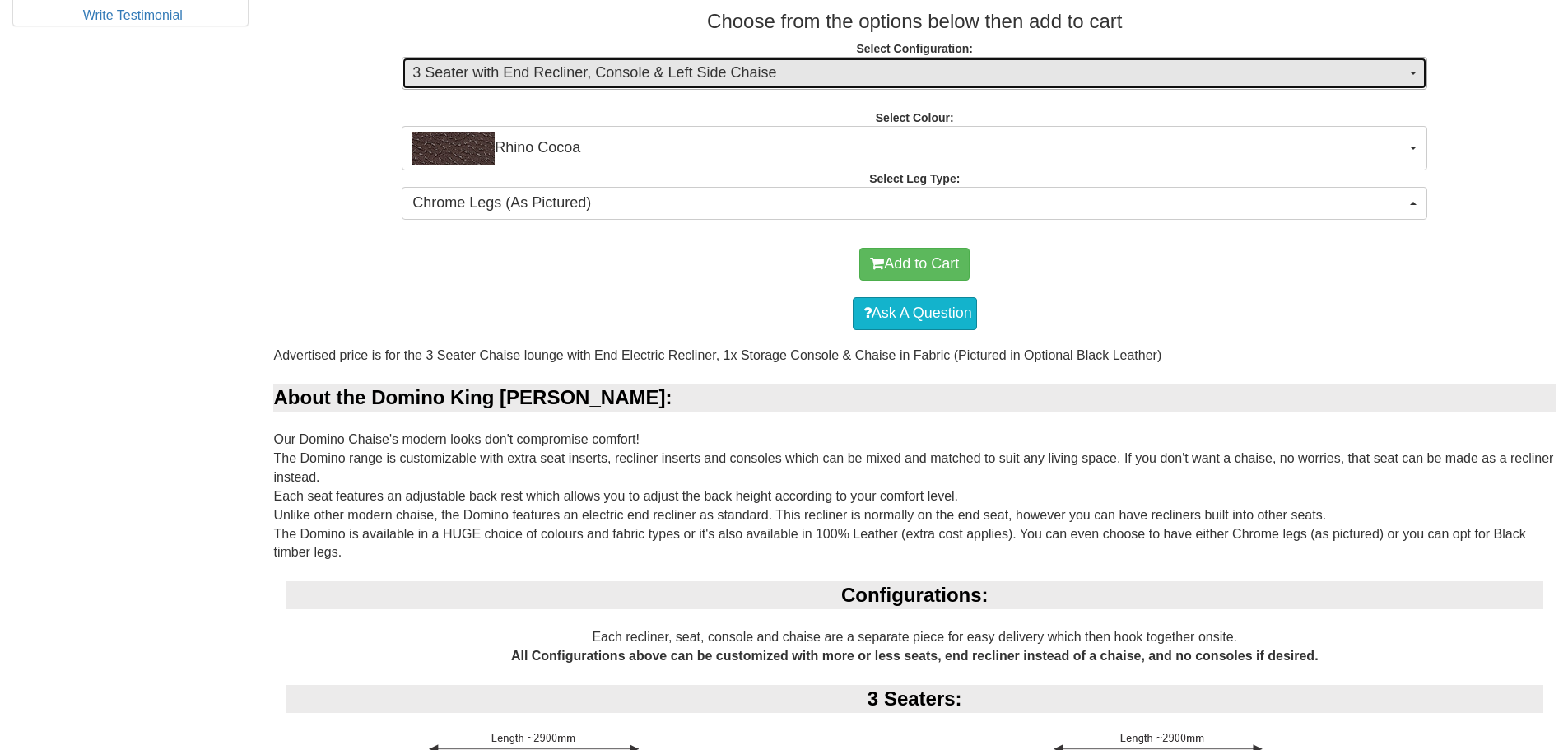
click at [756, 70] on span "3 Seater with End Recliner, Console & Left Side Chaise" at bounding box center [909, 73] width 994 height 22
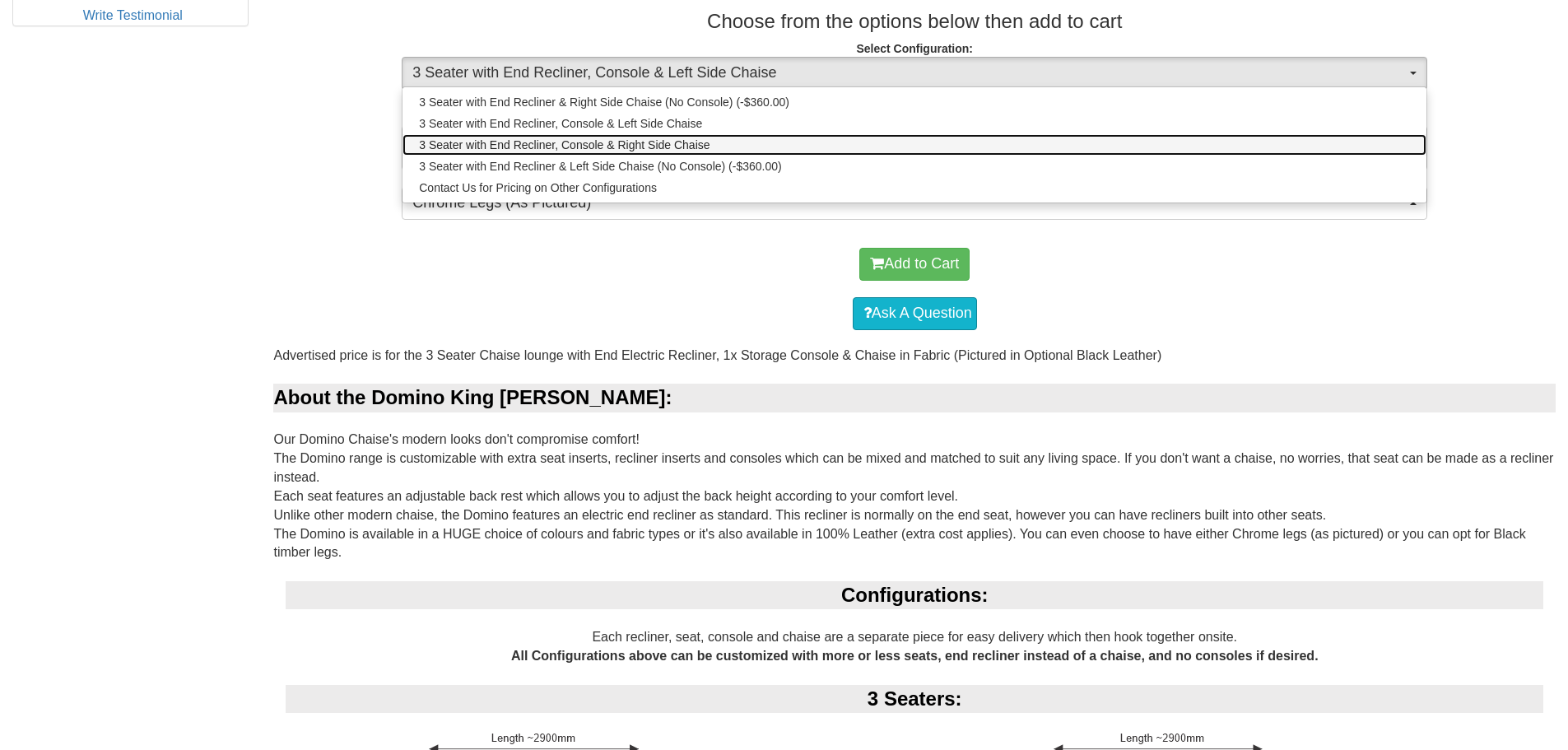
click at [707, 150] on span "3 Seater with End Recliner, Console & Right Side Chaise" at bounding box center [565, 144] width 291 height 16
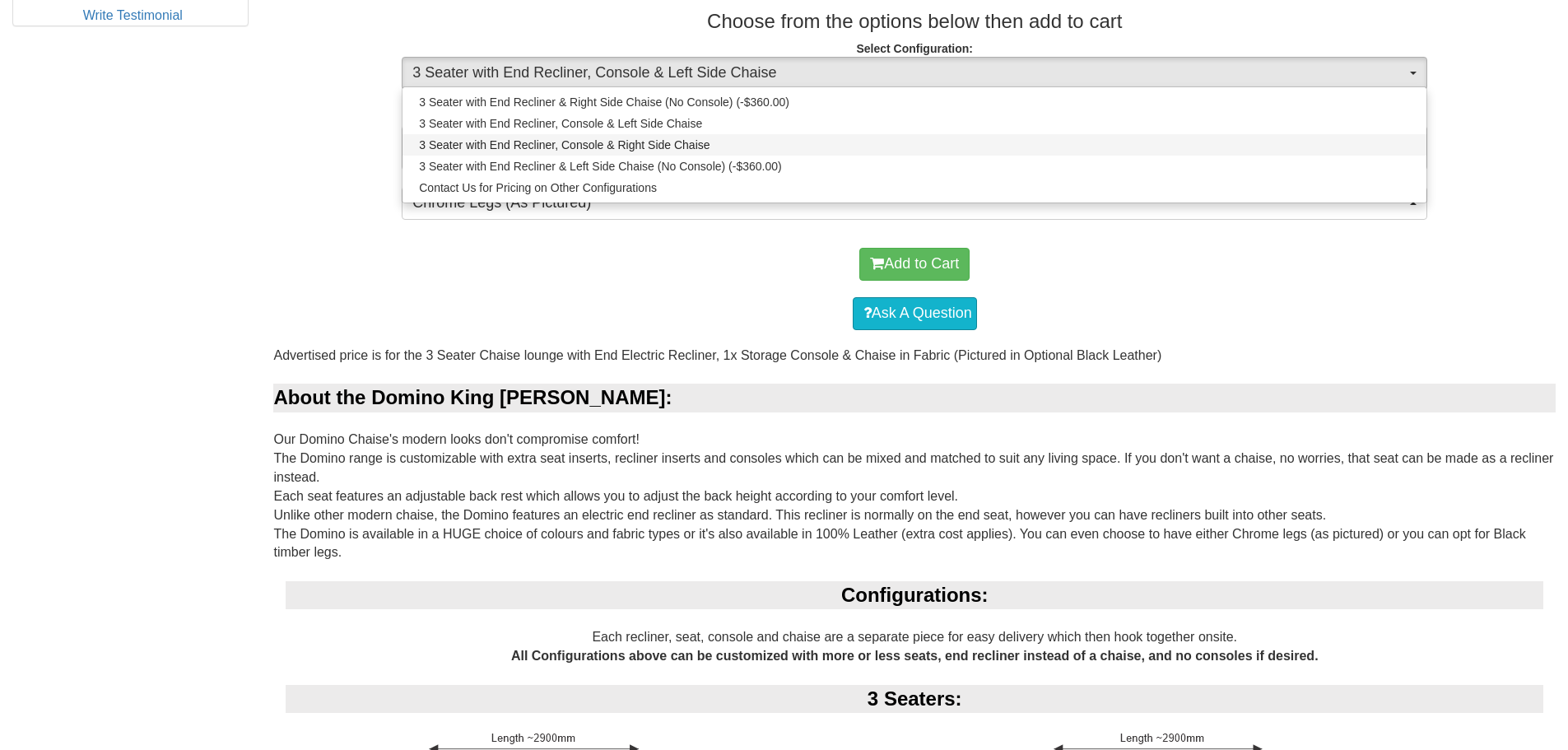
select select "1341"
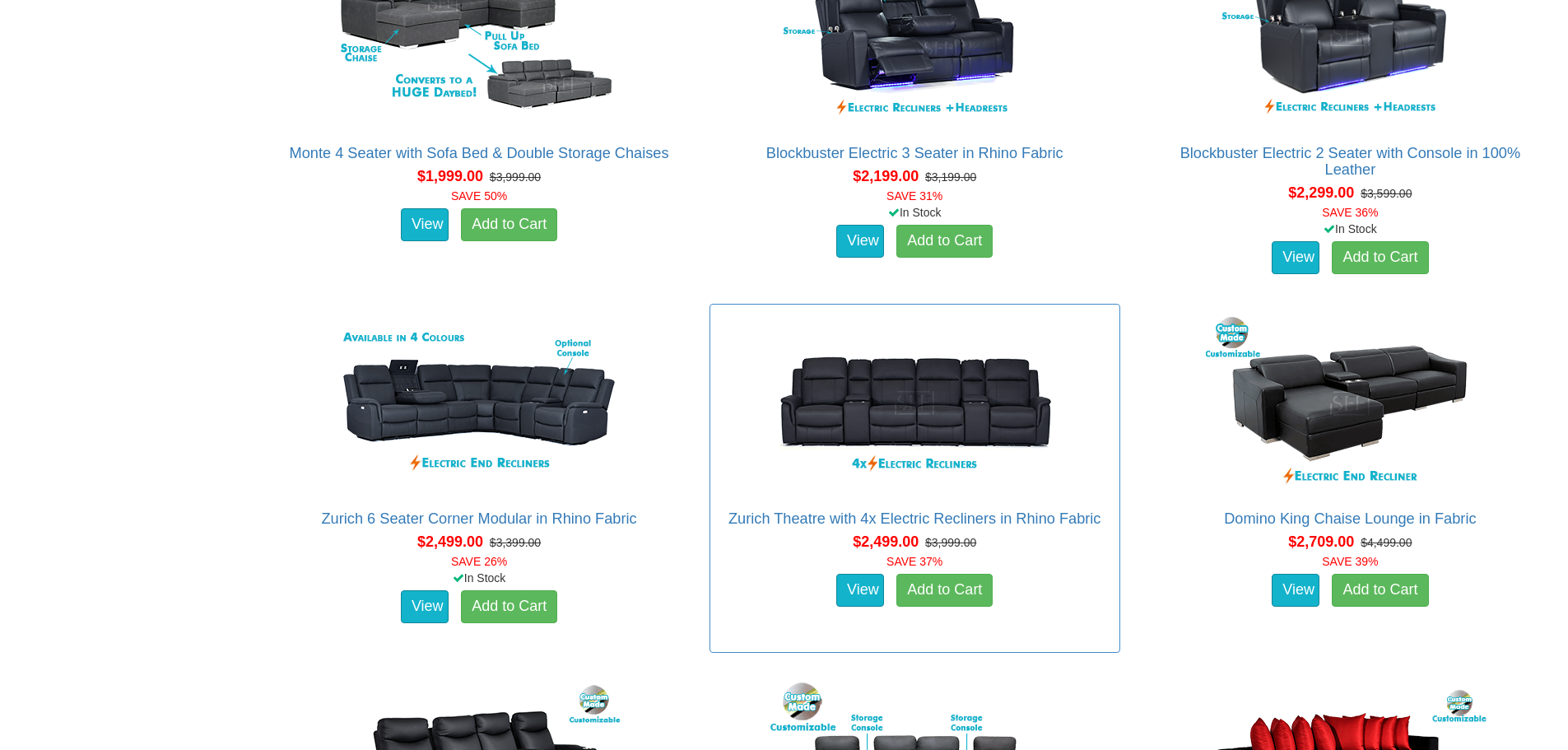
scroll to position [1662, 0]
